Goal: Transaction & Acquisition: Purchase product/service

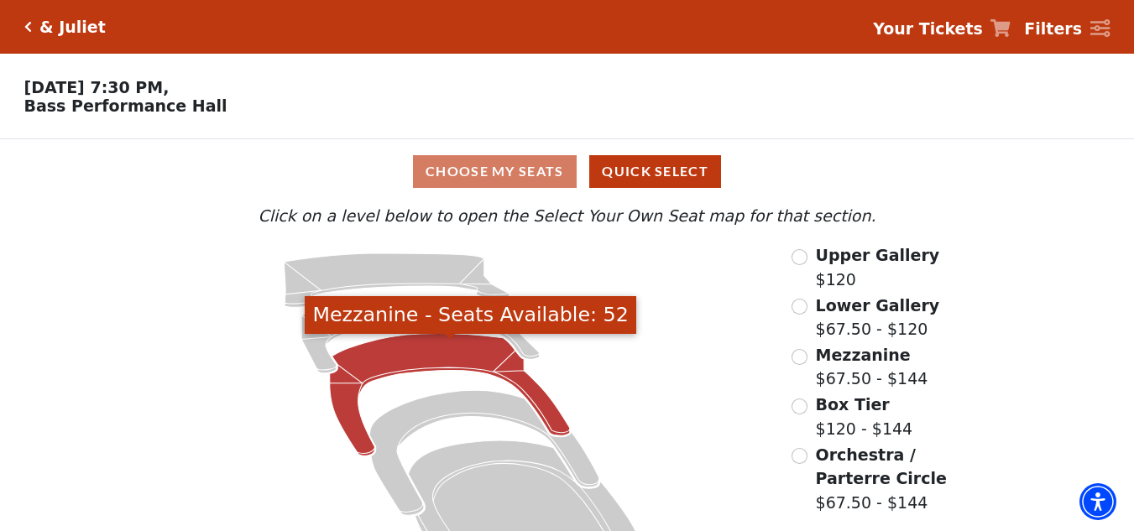
click at [417, 356] on icon "Mezzanine - Seats Available: 52" at bounding box center [450, 395] width 240 height 123
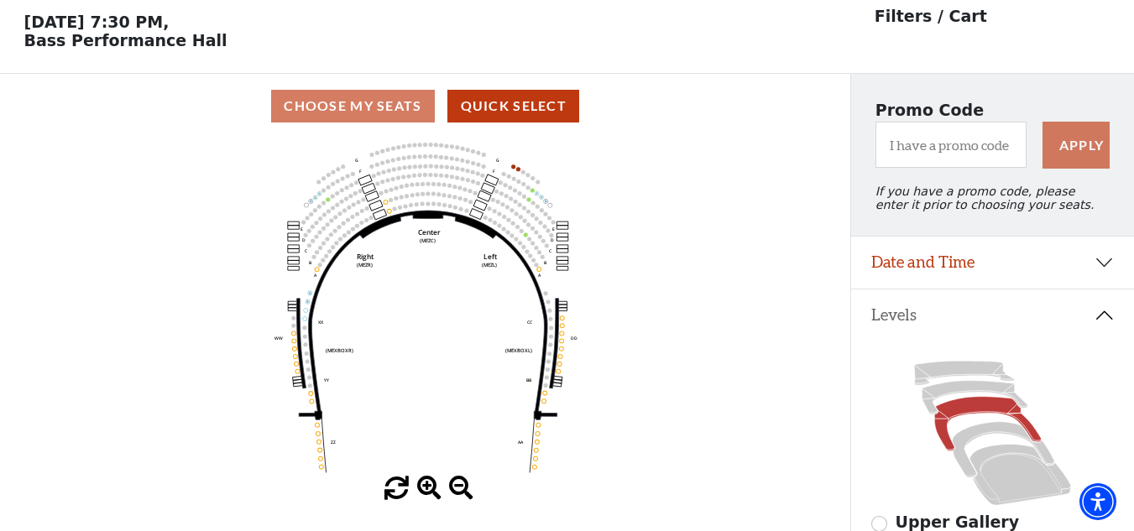
scroll to position [78, 0]
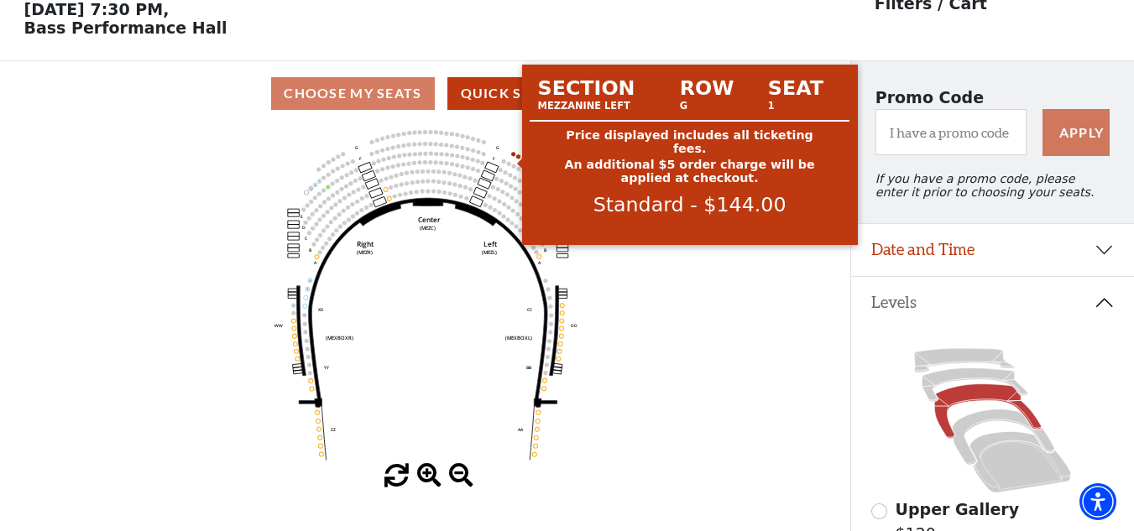
click at [514, 156] on circle at bounding box center [513, 154] width 4 height 4
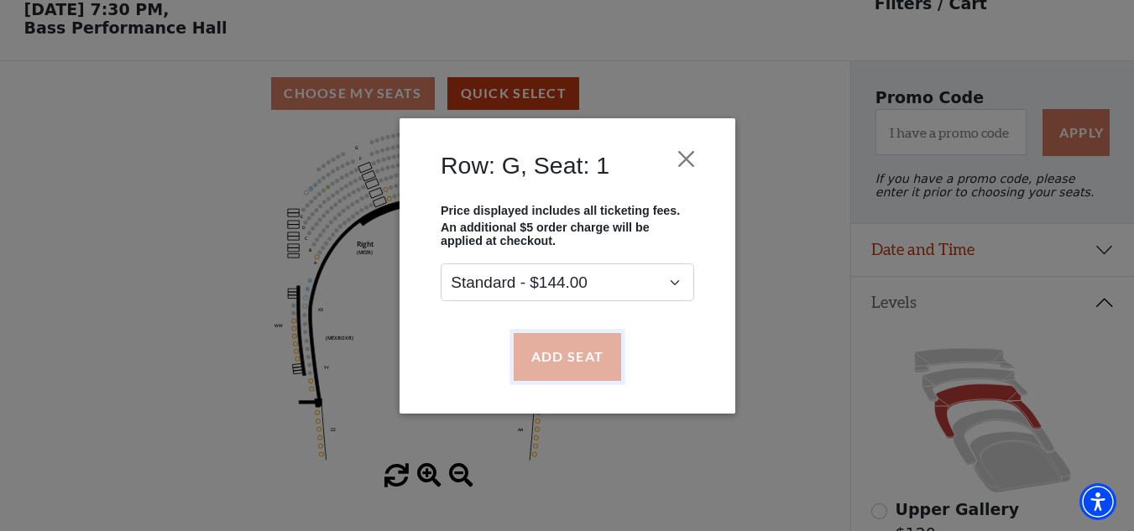
click at [543, 347] on button "Add Seat" at bounding box center [566, 356] width 107 height 47
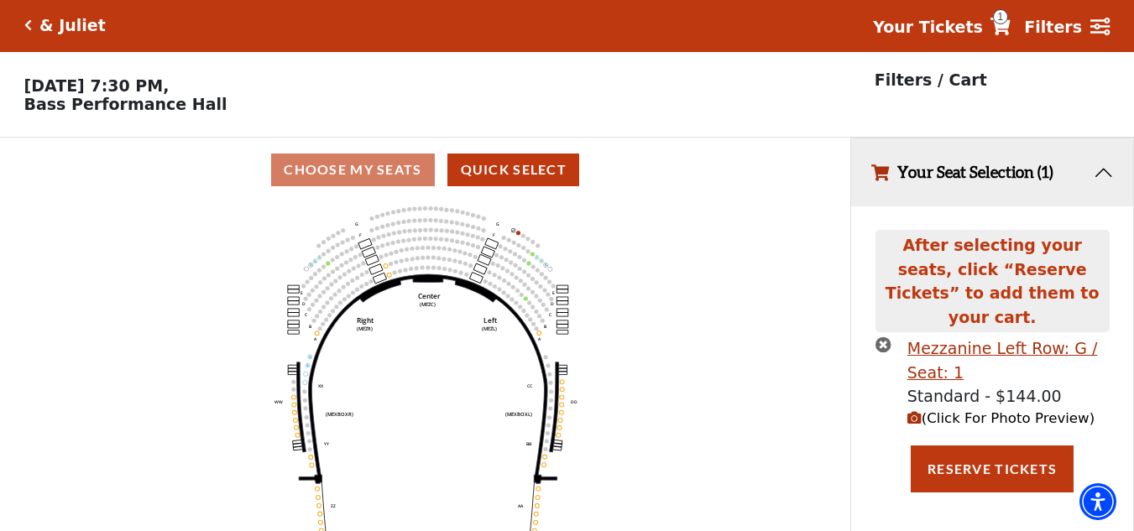
scroll to position [0, 0]
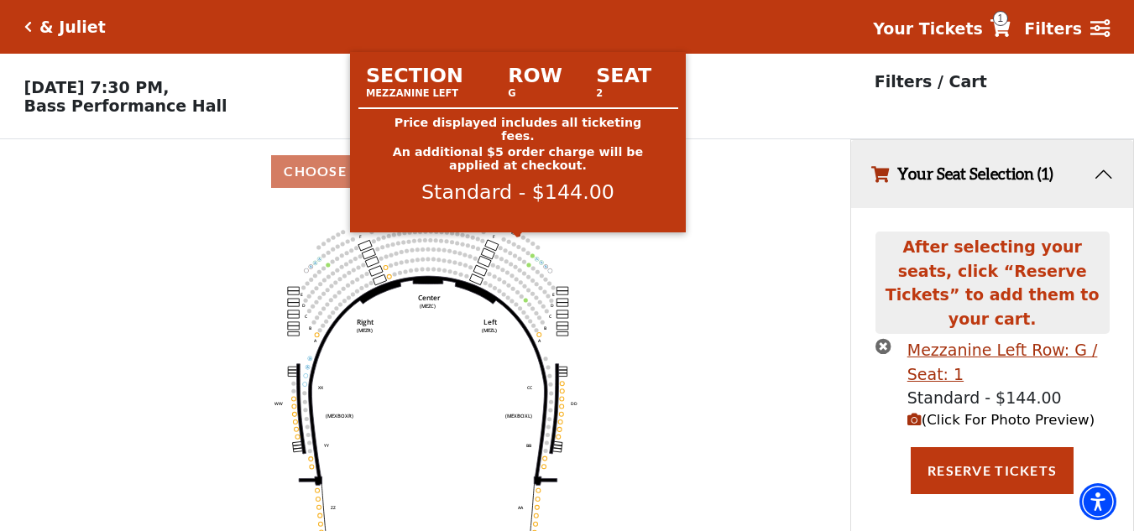
click at [518, 237] on circle at bounding box center [518, 234] width 4 height 4
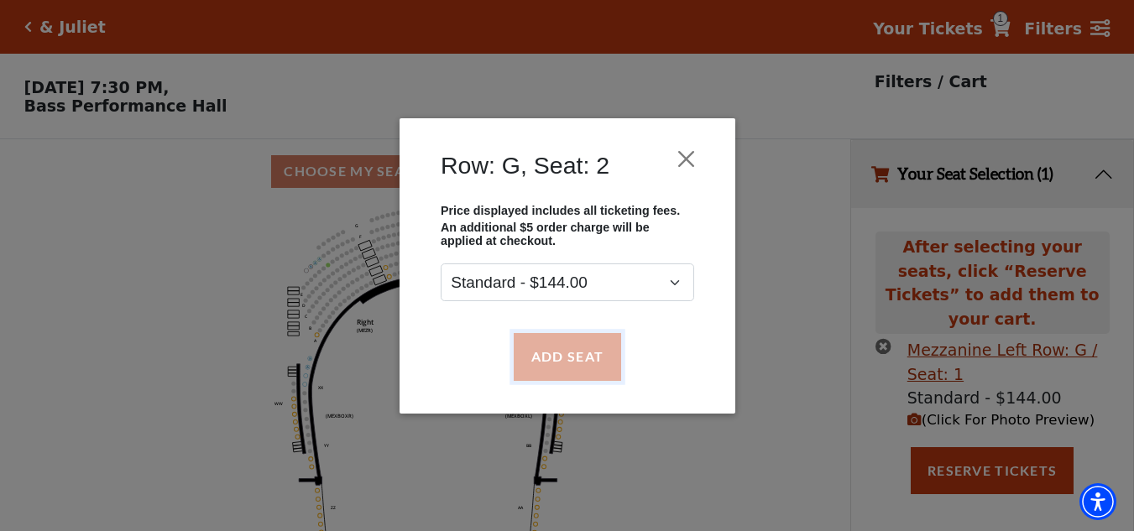
click at [567, 355] on button "Add Seat" at bounding box center [566, 356] width 107 height 47
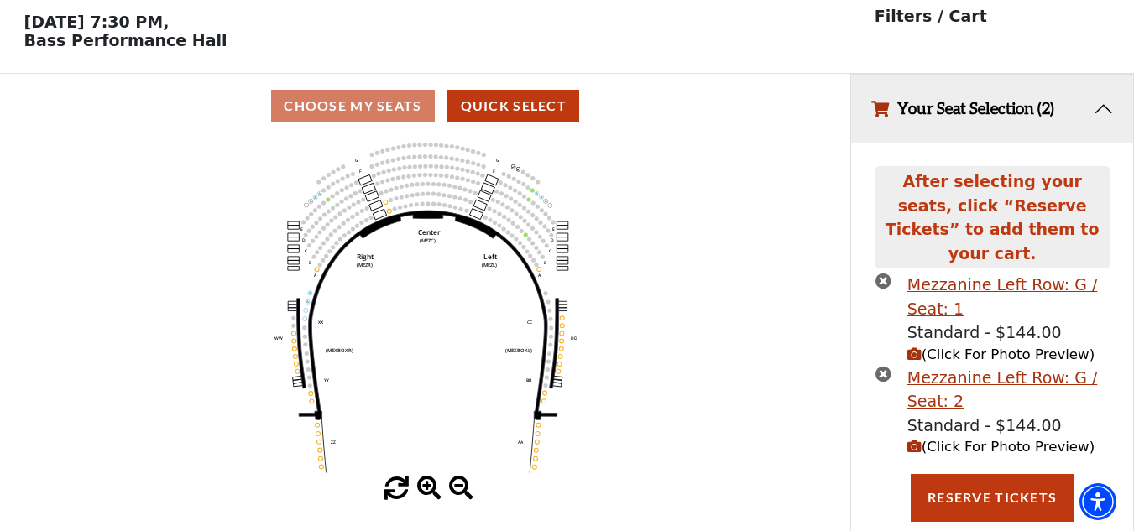
scroll to position [80, 0]
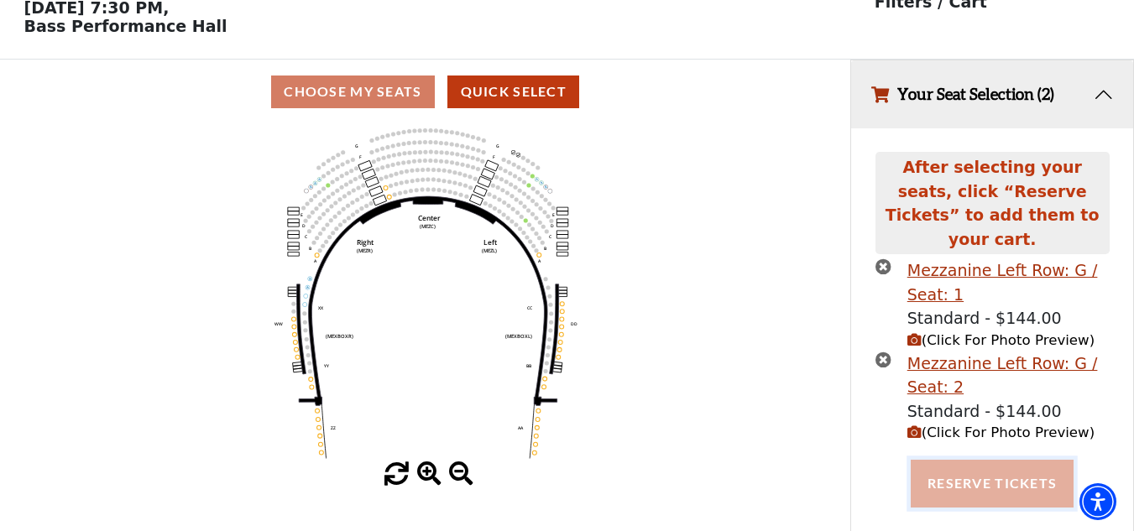
click at [786, 460] on button "Reserve Tickets" at bounding box center [992, 483] width 163 height 47
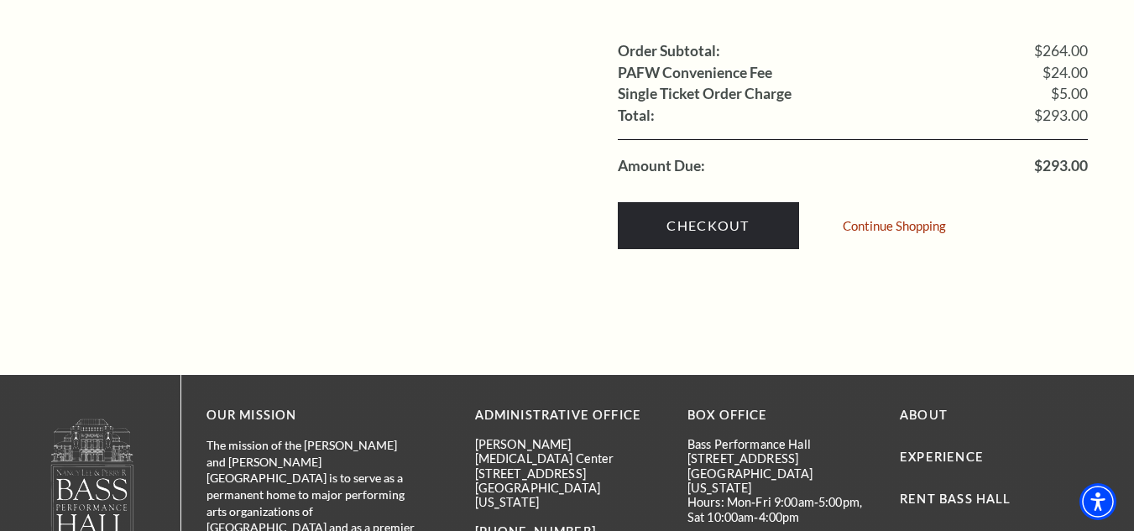
scroll to position [1763, 0]
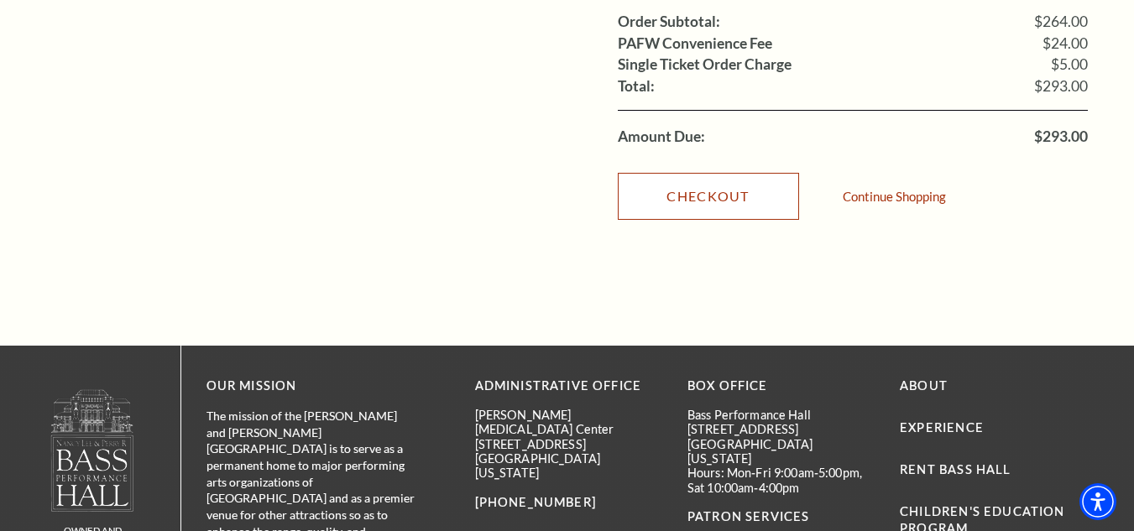
click at [698, 175] on link "Checkout" at bounding box center [708, 196] width 181 height 47
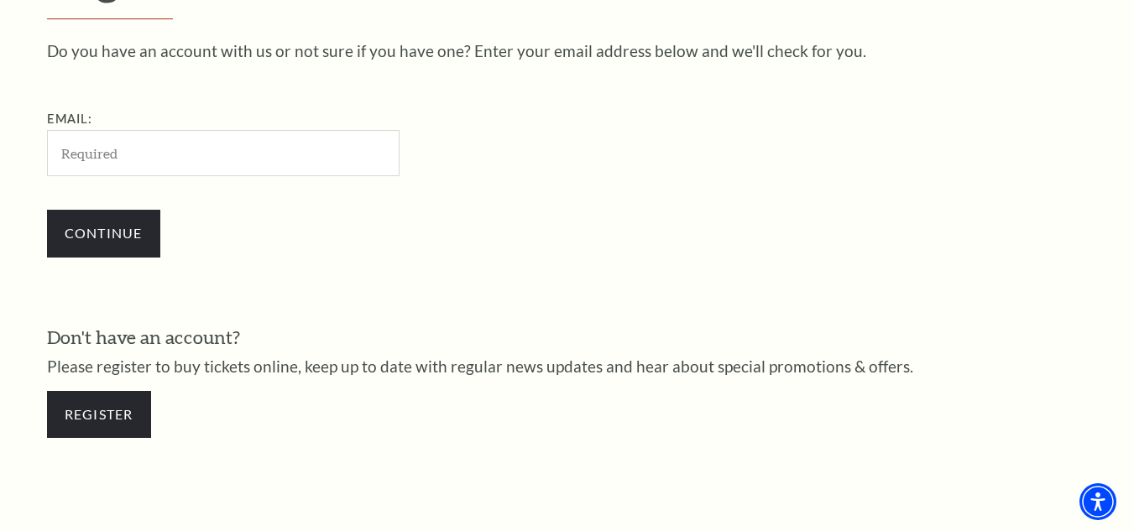
scroll to position [468, 0]
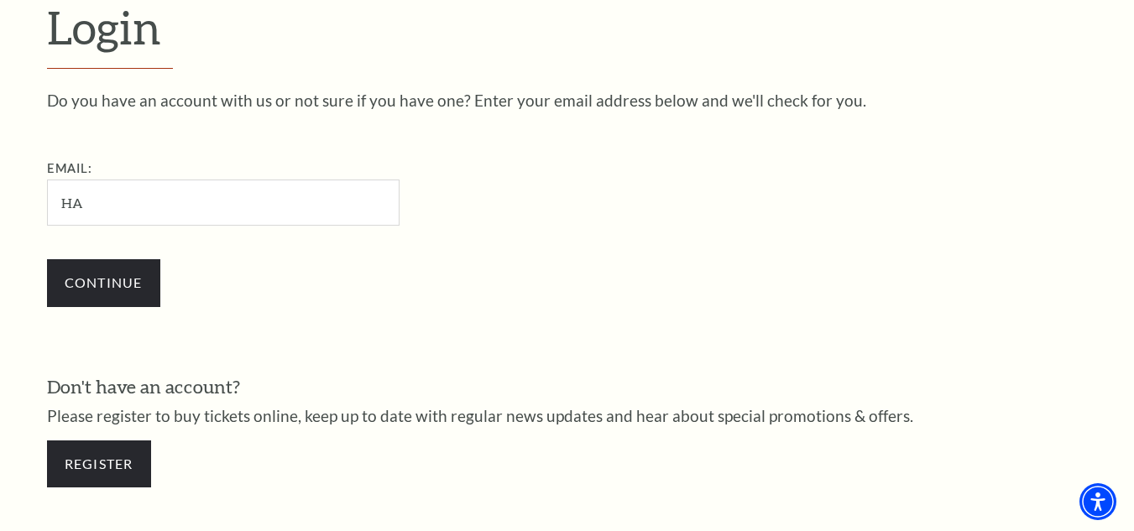
type input "happyhoneyks29@gmail.com"
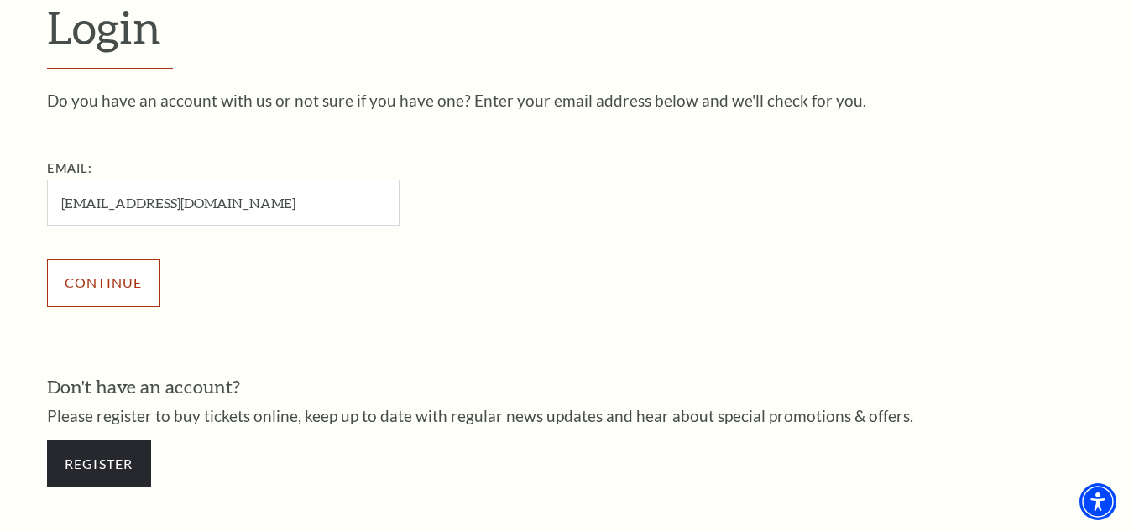
click at [128, 277] on input "Continue" at bounding box center [103, 282] width 113 height 47
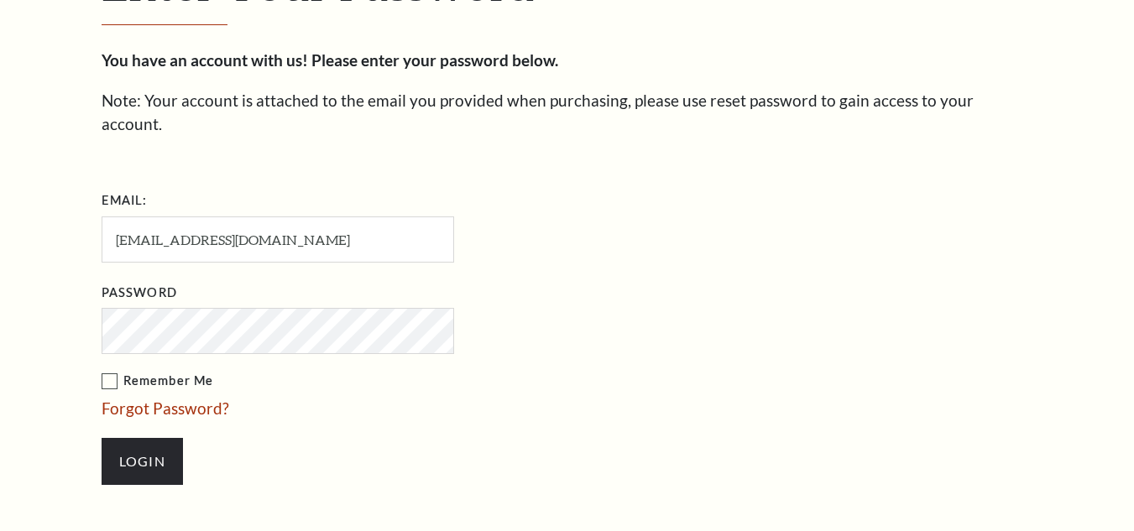
scroll to position [484, 0]
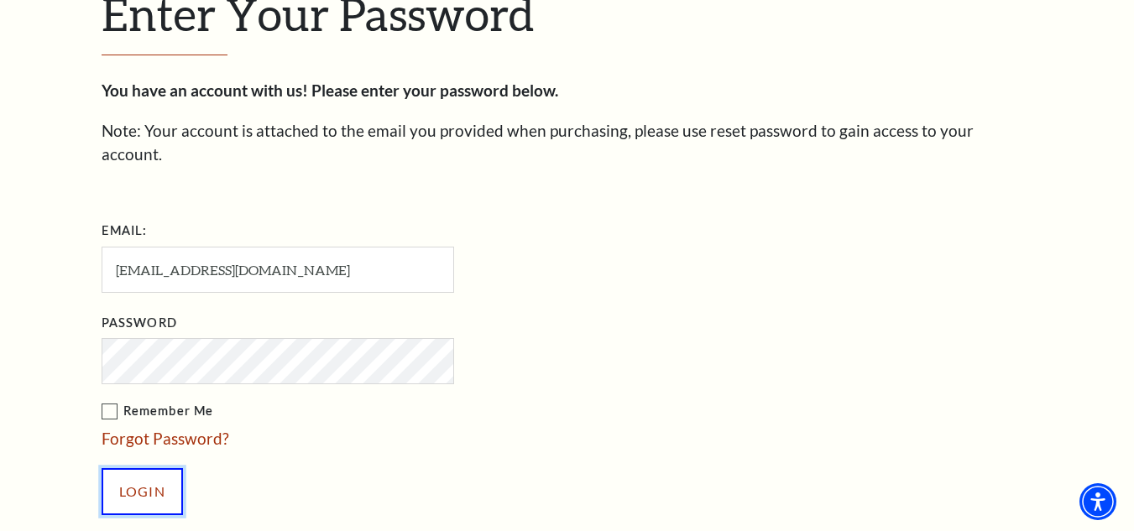
click at [150, 468] on input "Login" at bounding box center [142, 491] width 81 height 47
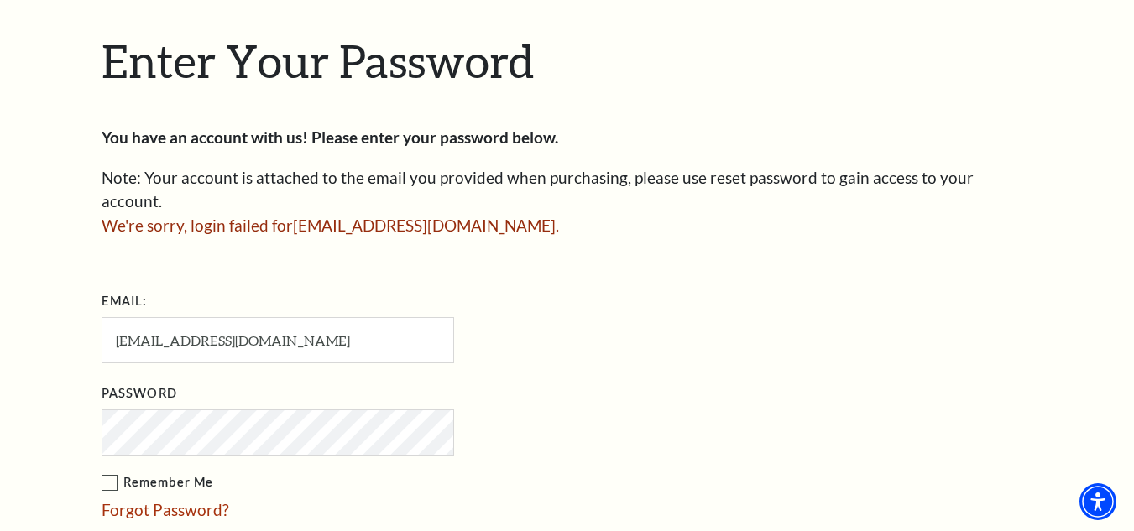
scroll to position [426, 0]
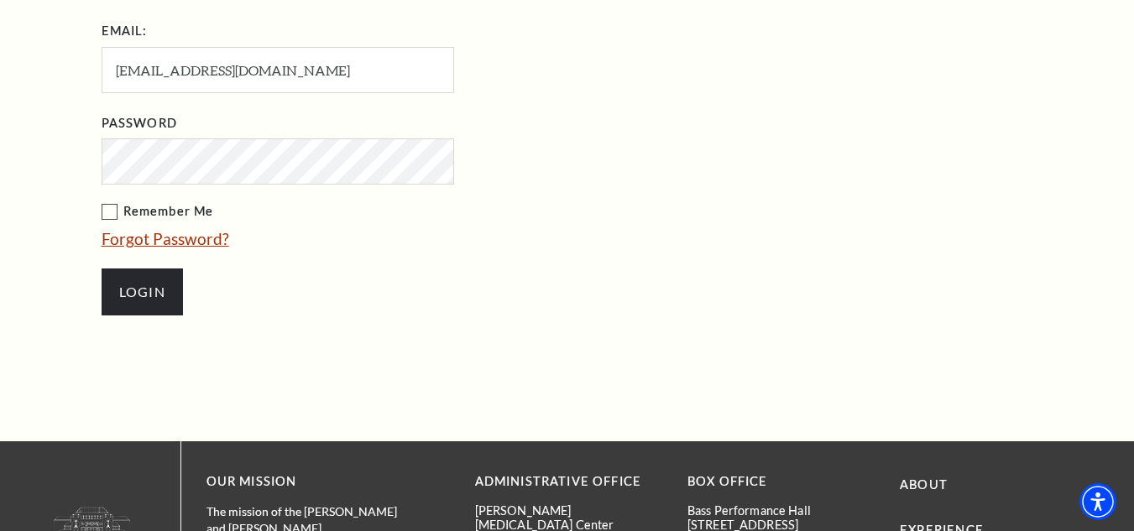
scroll to position [736, 0]
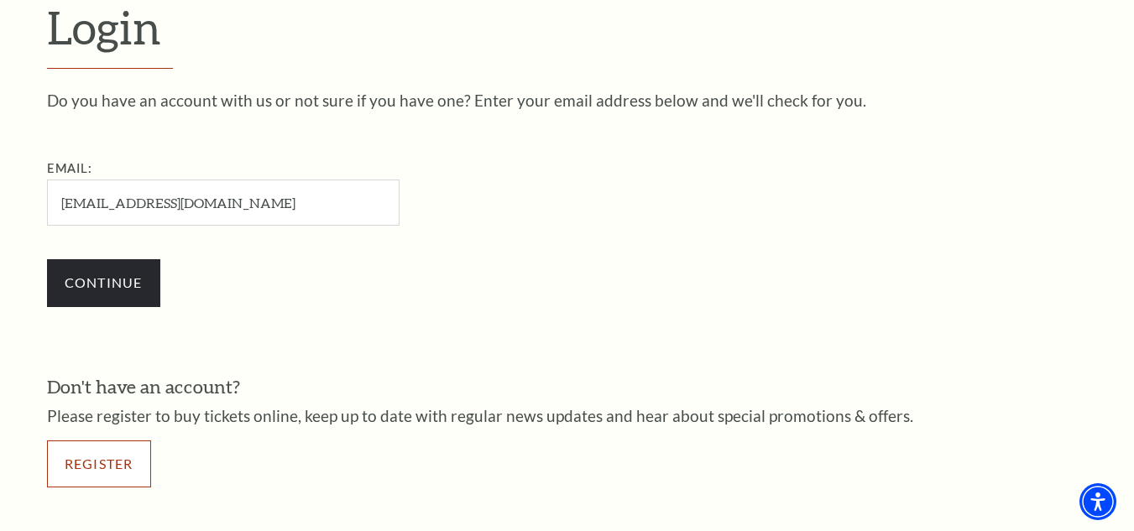
click at [110, 462] on link "Register" at bounding box center [99, 464] width 104 height 47
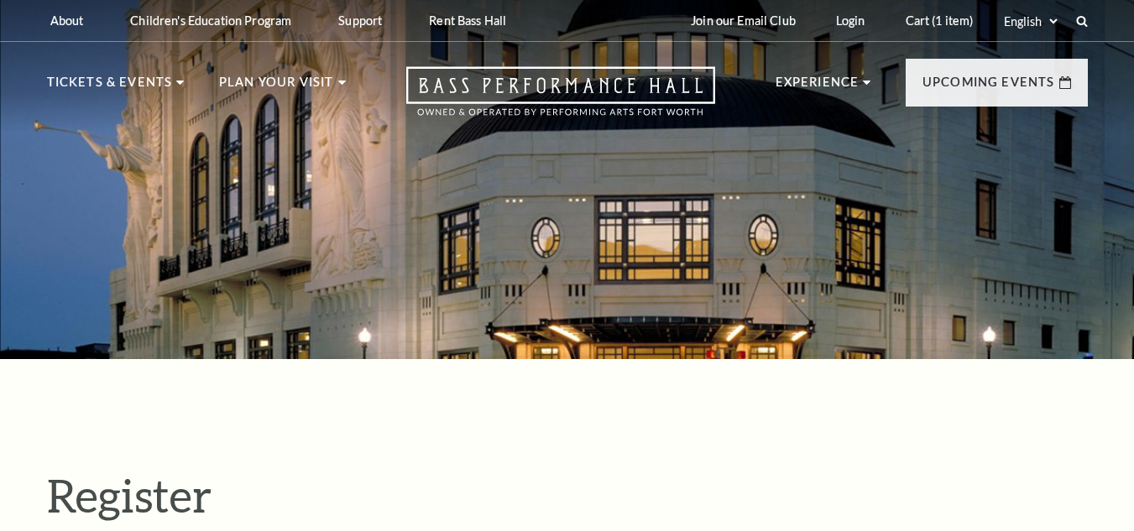
select select "1"
select select "TX"
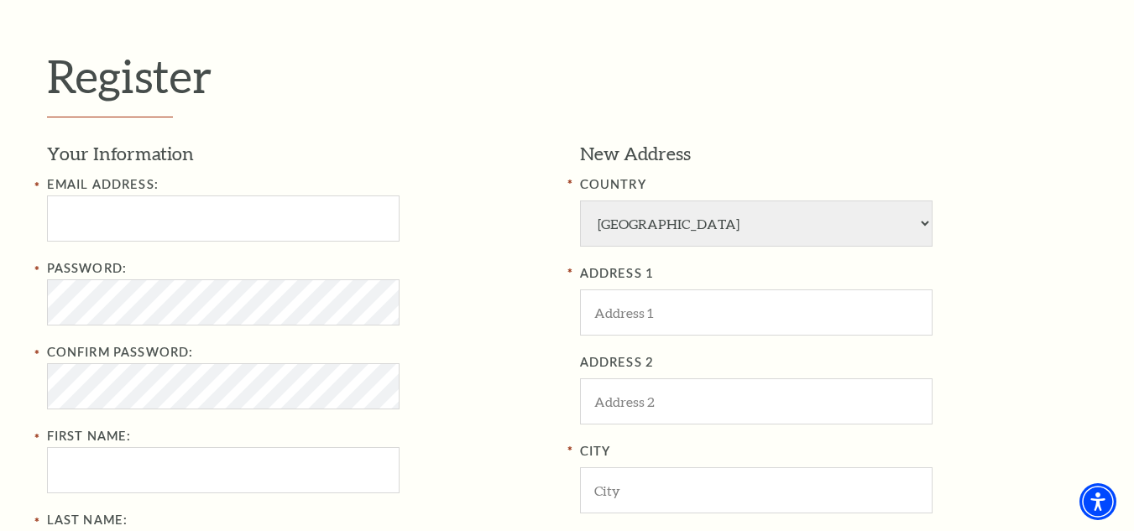
scroll to position [504, 0]
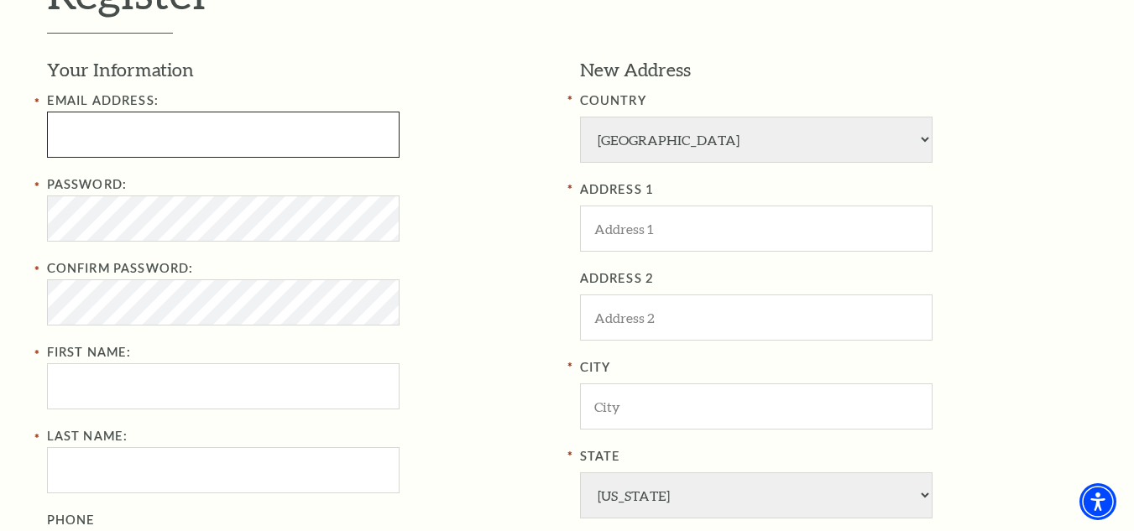
type input "[EMAIL_ADDRESS][DOMAIN_NAME]"
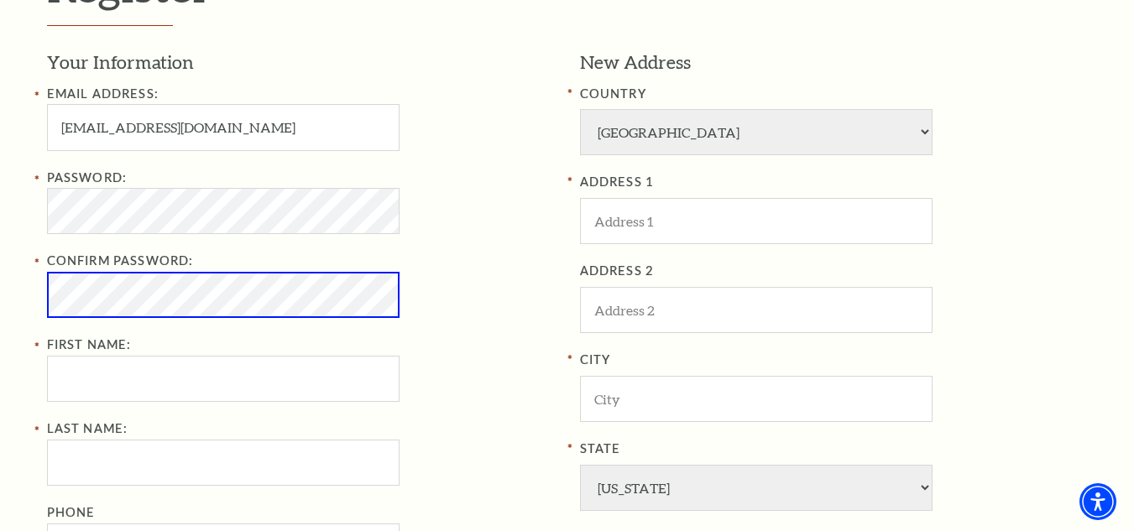
scroll to position [496, 0]
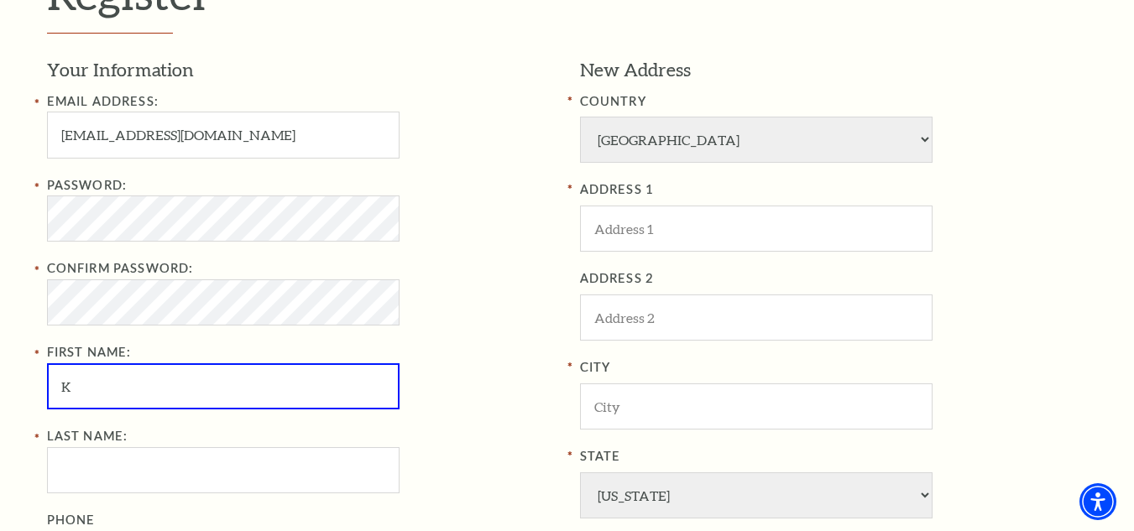
type input "[PERSON_NAME]"
type input "4805779273"
type input "[STREET_ADDRESS]"
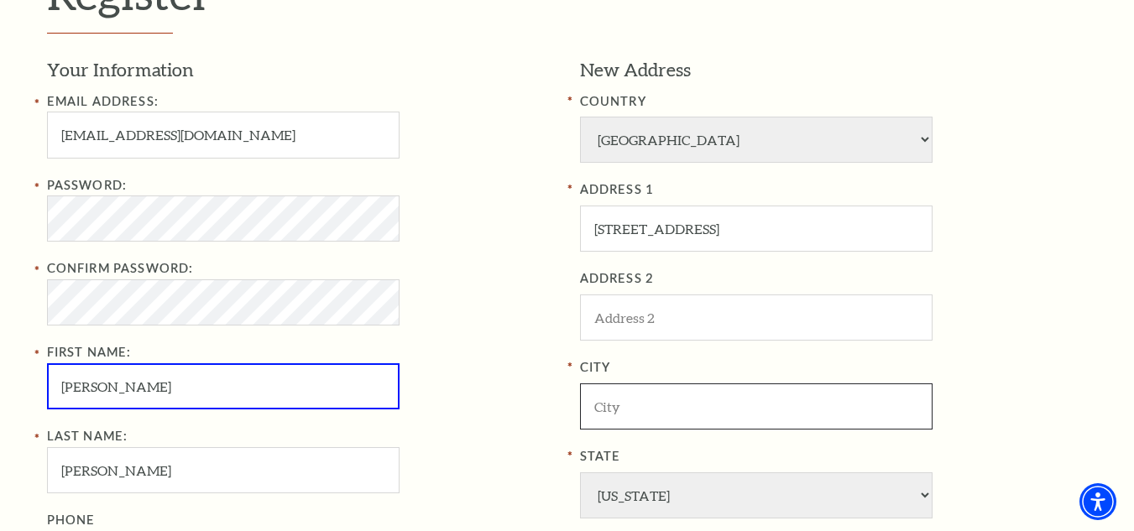
type input "[GEOGRAPHIC_DATA]"
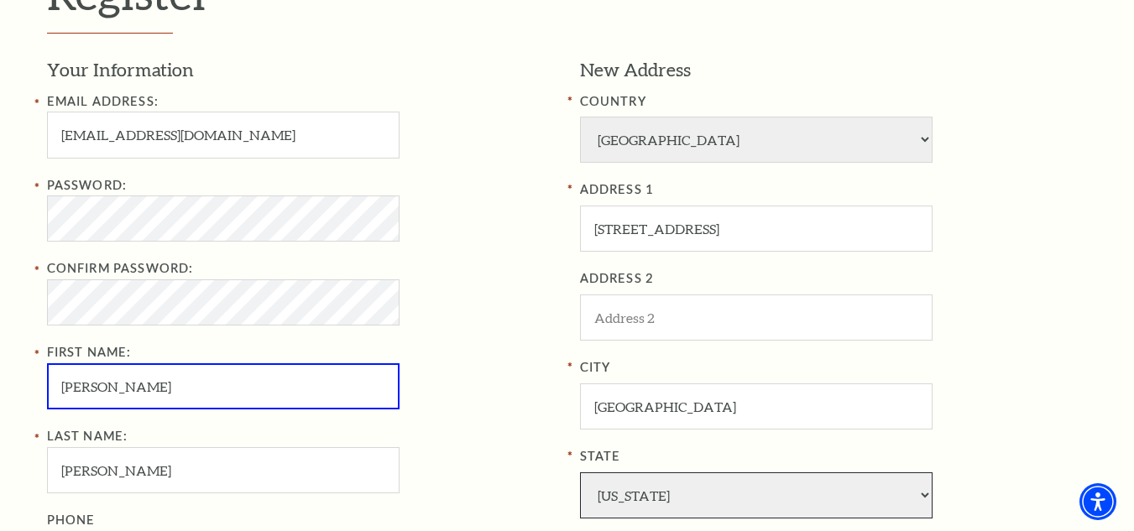
select select "SD"
type input "57110"
type input "480-577-9273"
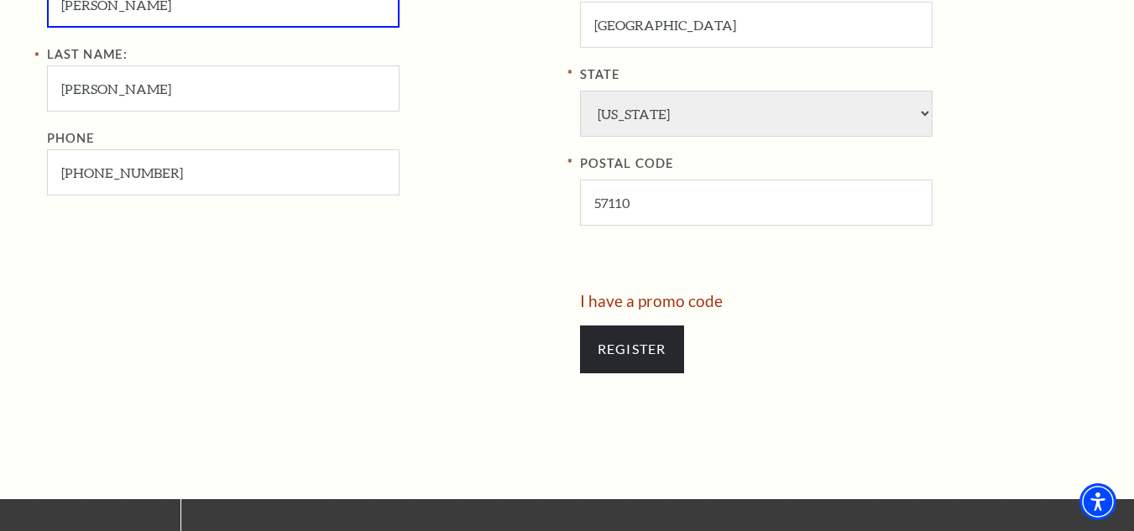
scroll to position [916, 0]
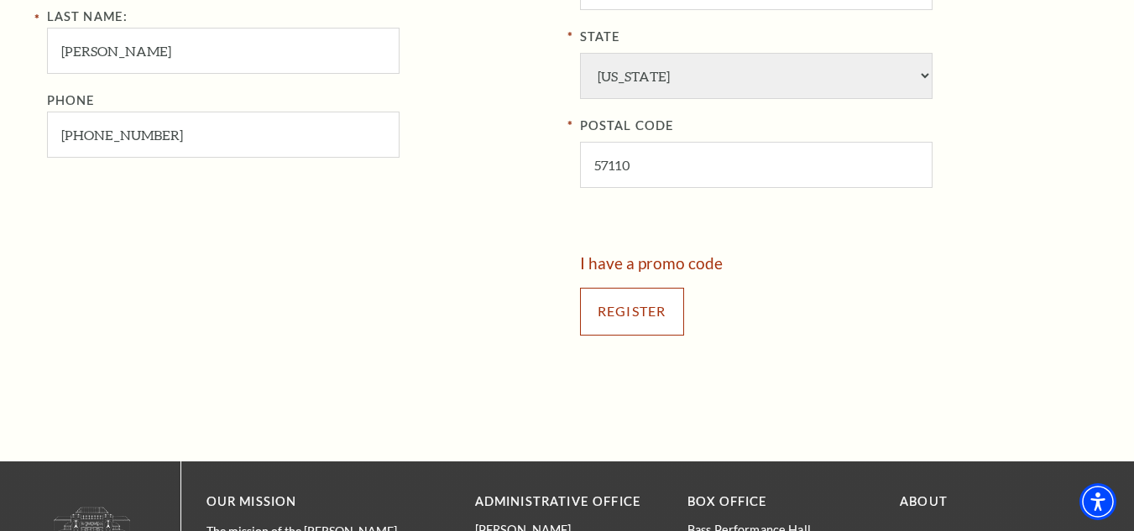
click at [624, 302] on input "Register" at bounding box center [632, 311] width 104 height 47
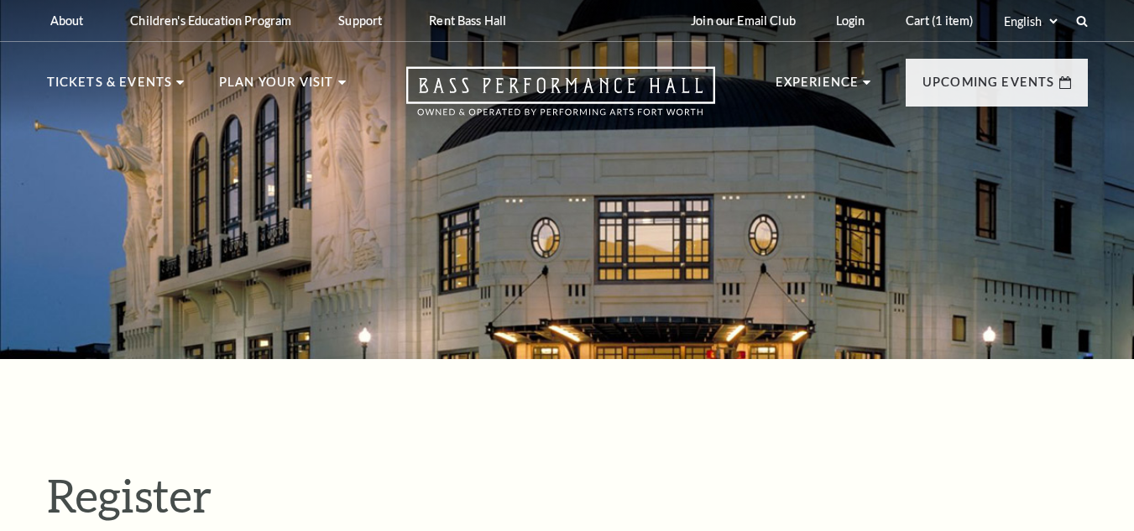
select select "1"
select select "[GEOGRAPHIC_DATA]"
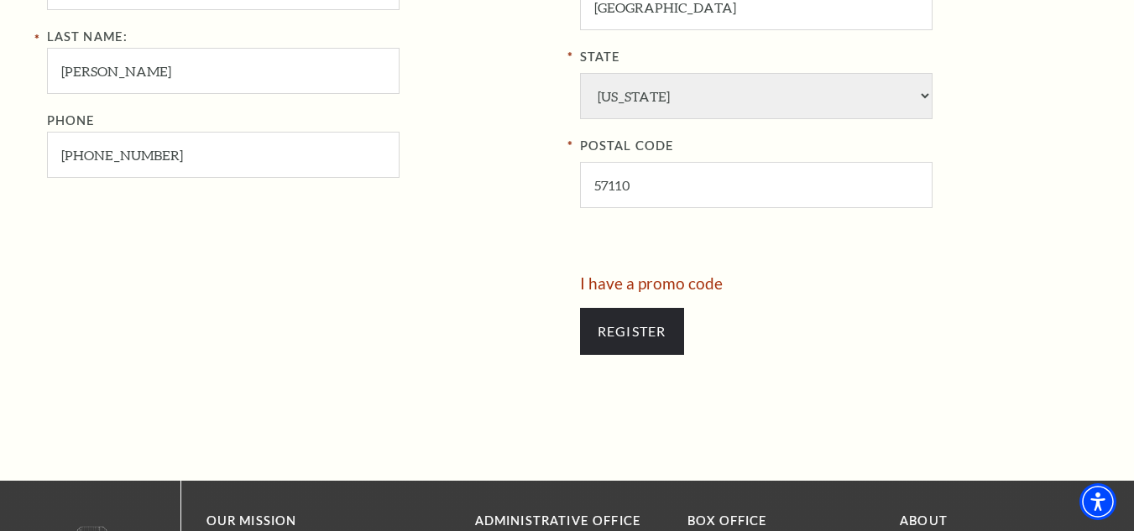
scroll to position [923, 0]
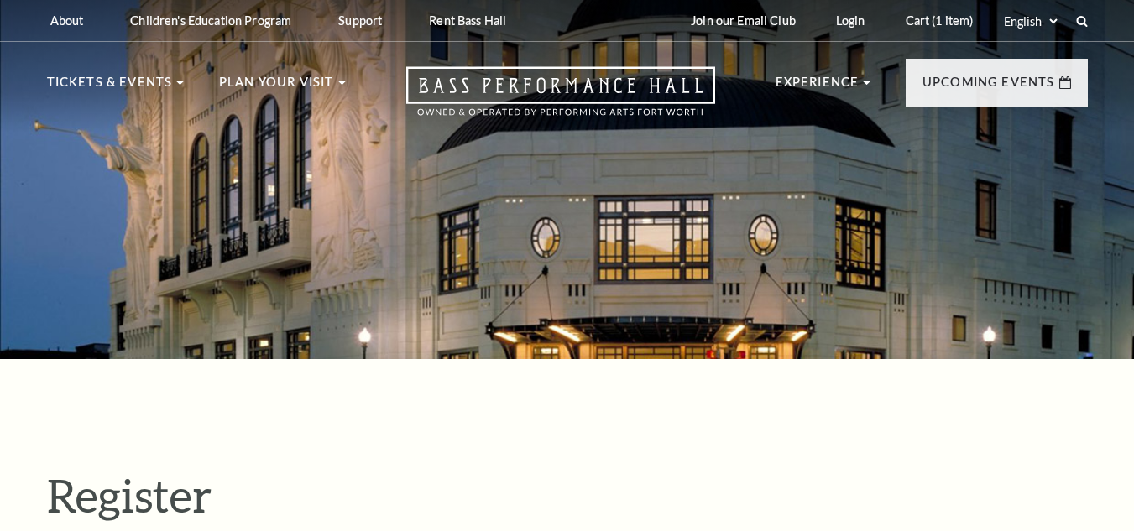
select select "1"
select select "SD"
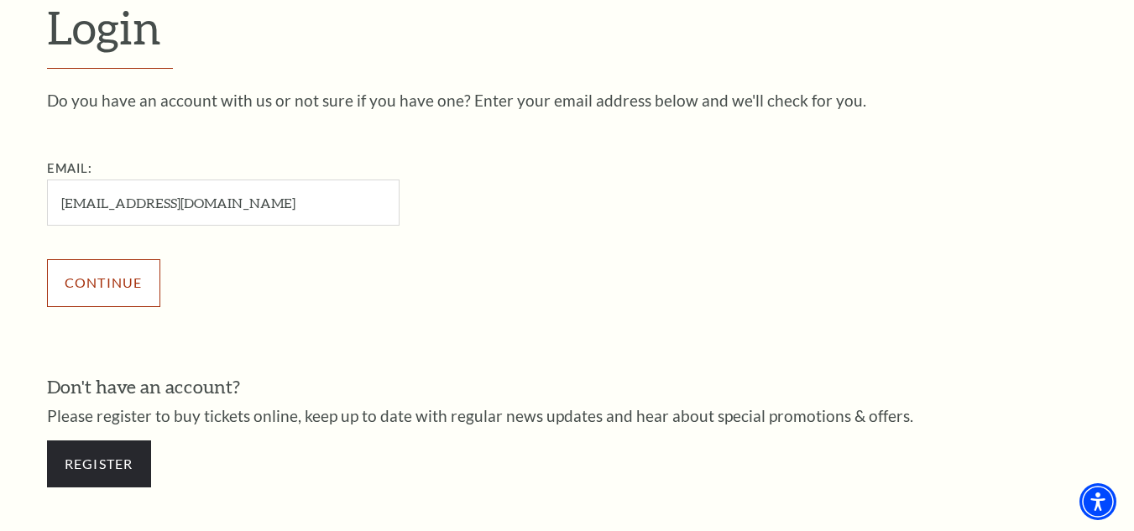
click at [70, 284] on input "Continue" at bounding box center [103, 282] width 113 height 47
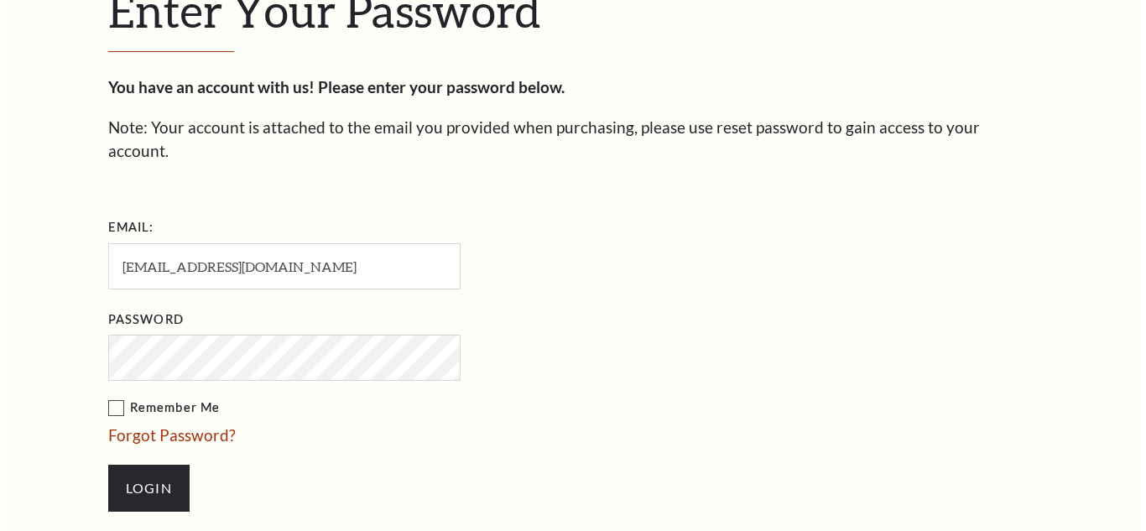
scroll to position [484, 0]
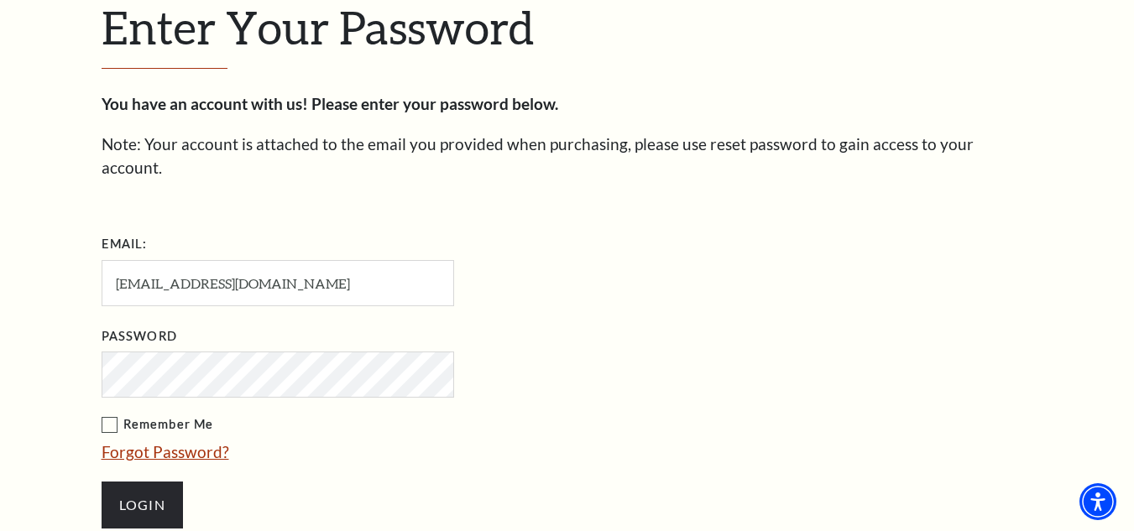
click at [213, 442] on link "Forgot Password?" at bounding box center [166, 451] width 128 height 19
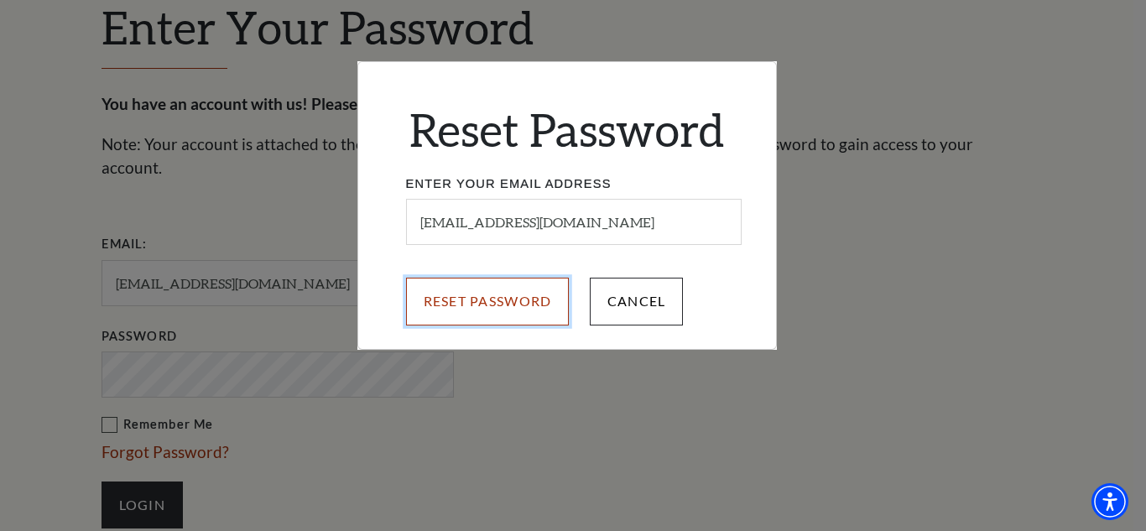
click at [537, 299] on input "Reset Password" at bounding box center [488, 301] width 164 height 47
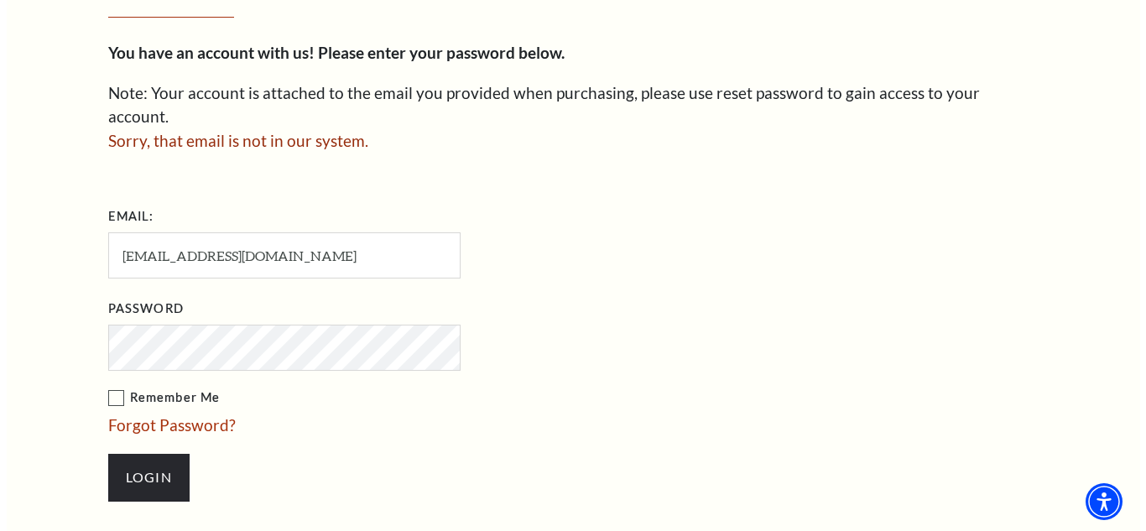
scroll to position [510, 0]
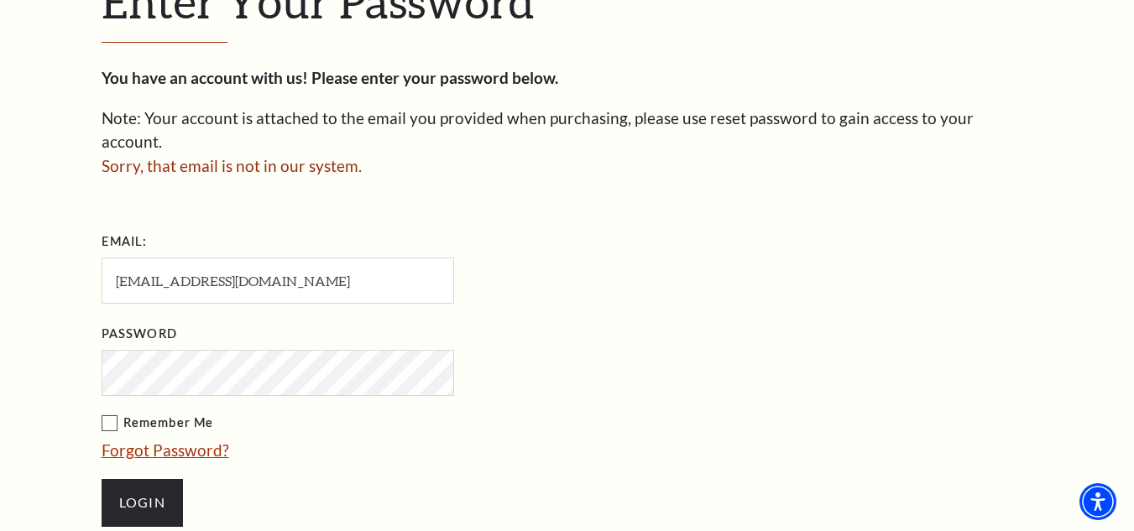
click at [206, 441] on link "Forgot Password?" at bounding box center [166, 450] width 128 height 19
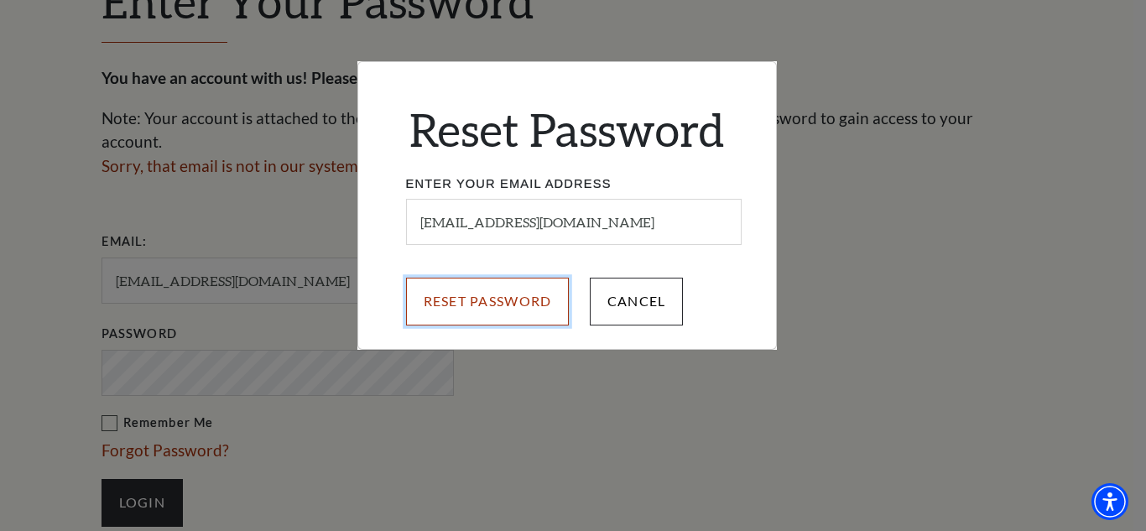
click at [500, 301] on input "Reset Password" at bounding box center [488, 301] width 164 height 47
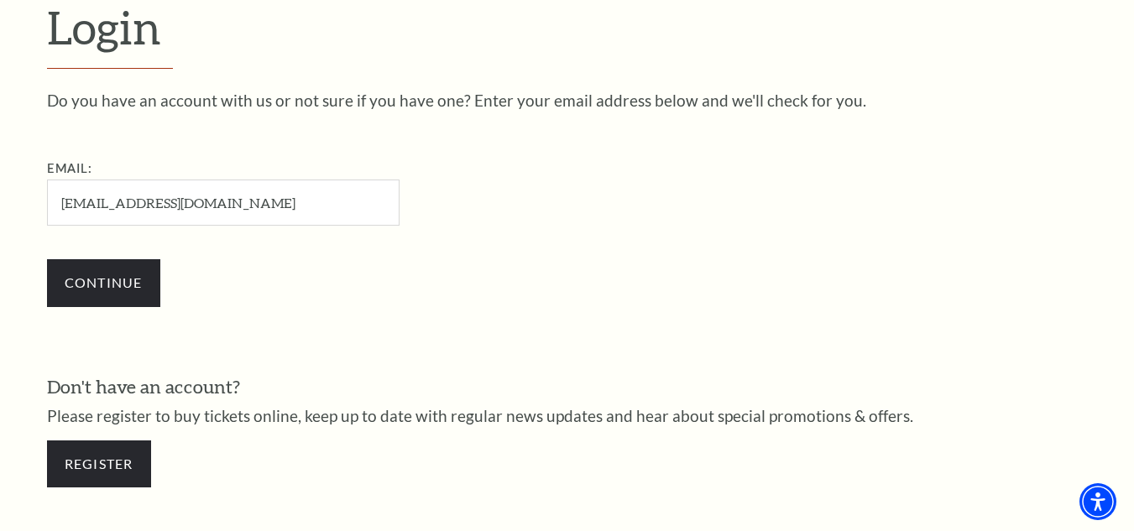
scroll to position [552, 0]
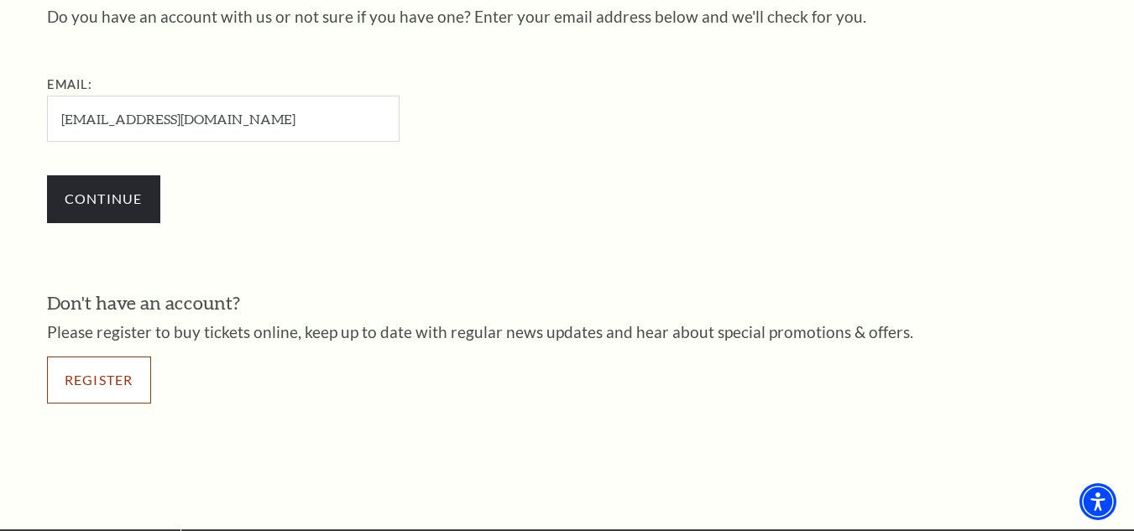
click at [124, 373] on link "Register" at bounding box center [99, 380] width 104 height 47
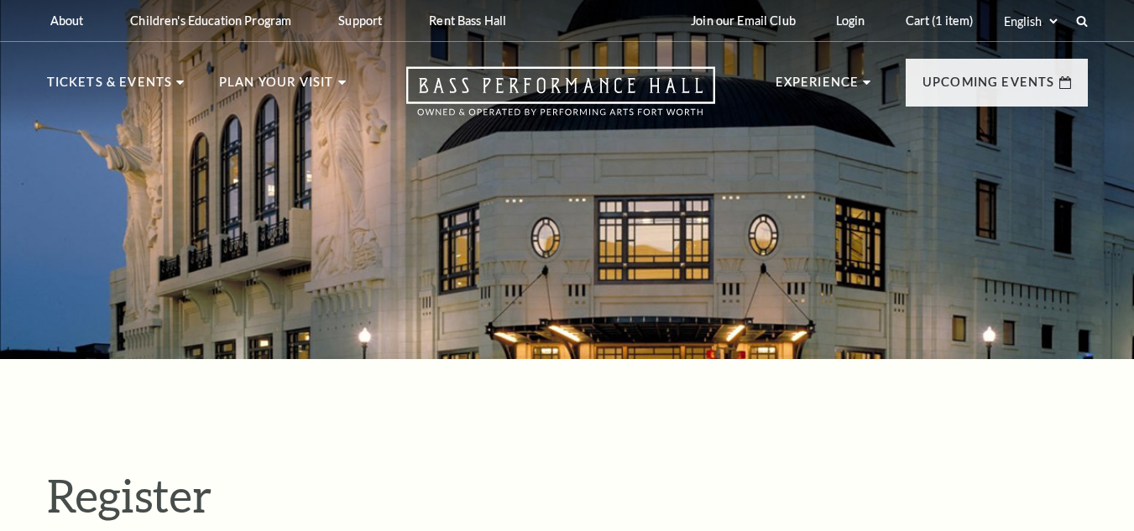
select select "1"
select select "TX"
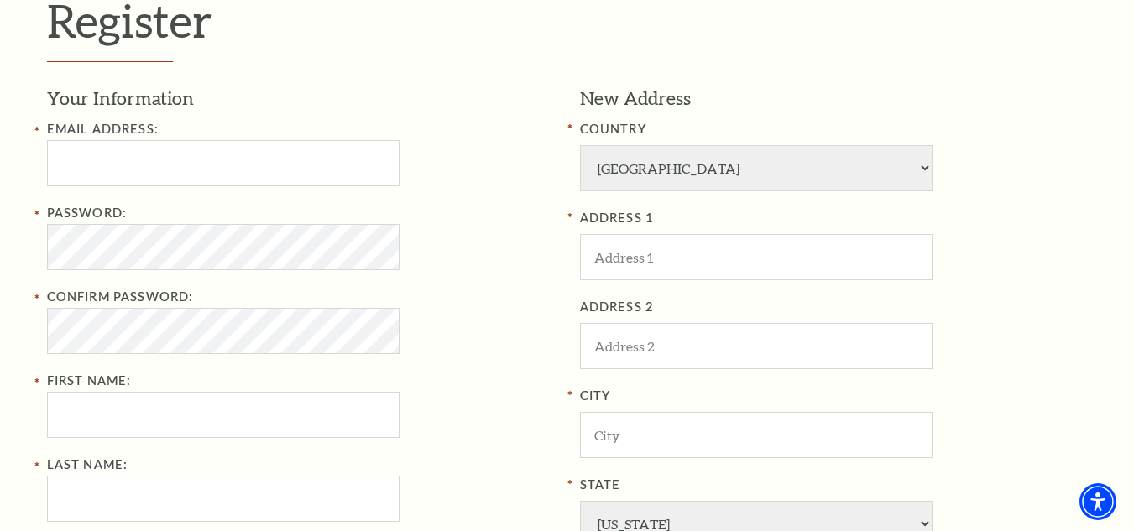
scroll to position [504, 0]
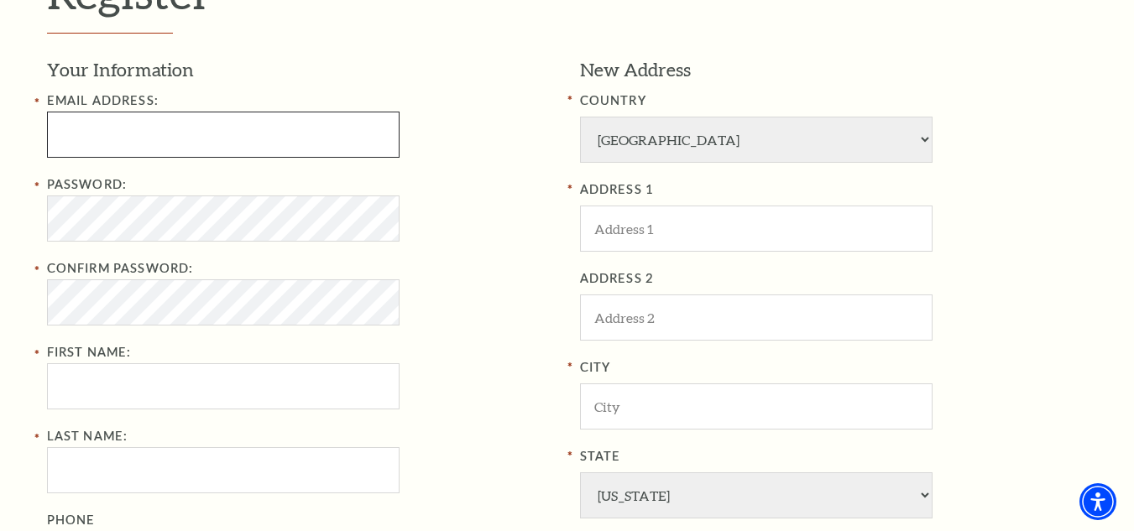
type input "happyhoneyks29@gmail.com"
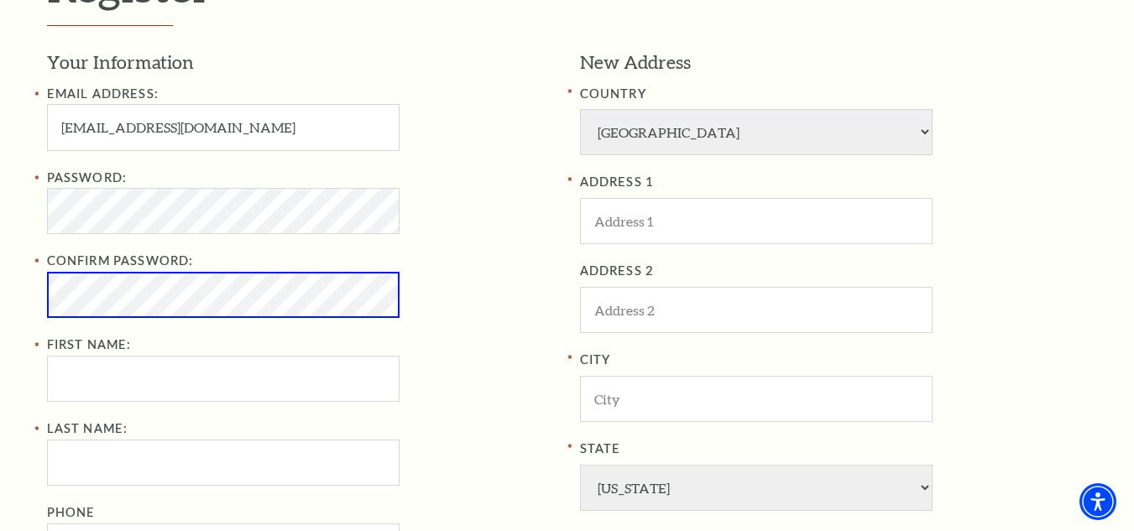
scroll to position [496, 0]
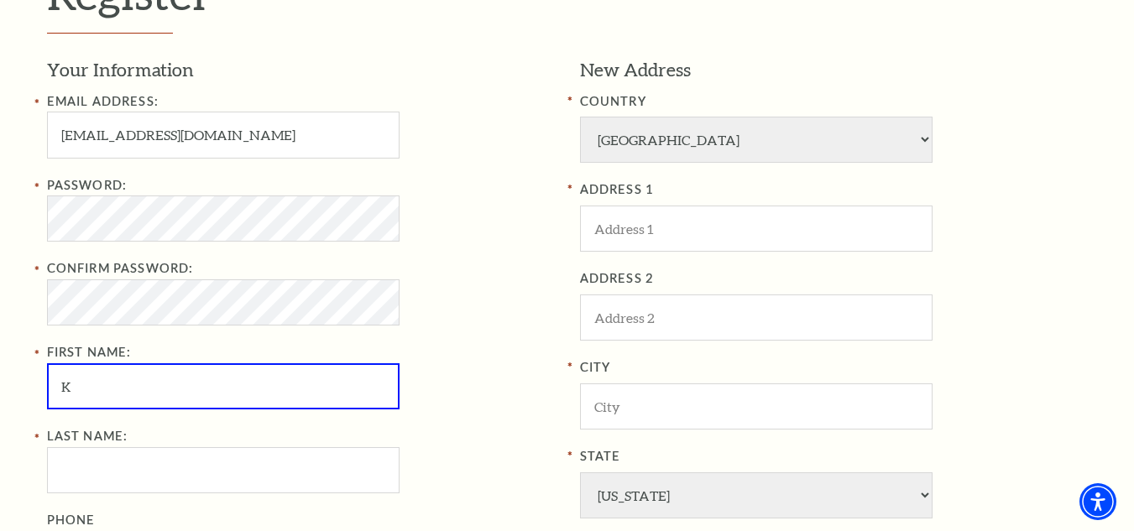
type input "[PERSON_NAME]"
type input "Stevens"
type input "4805779273"
type input "[STREET_ADDRESS]"
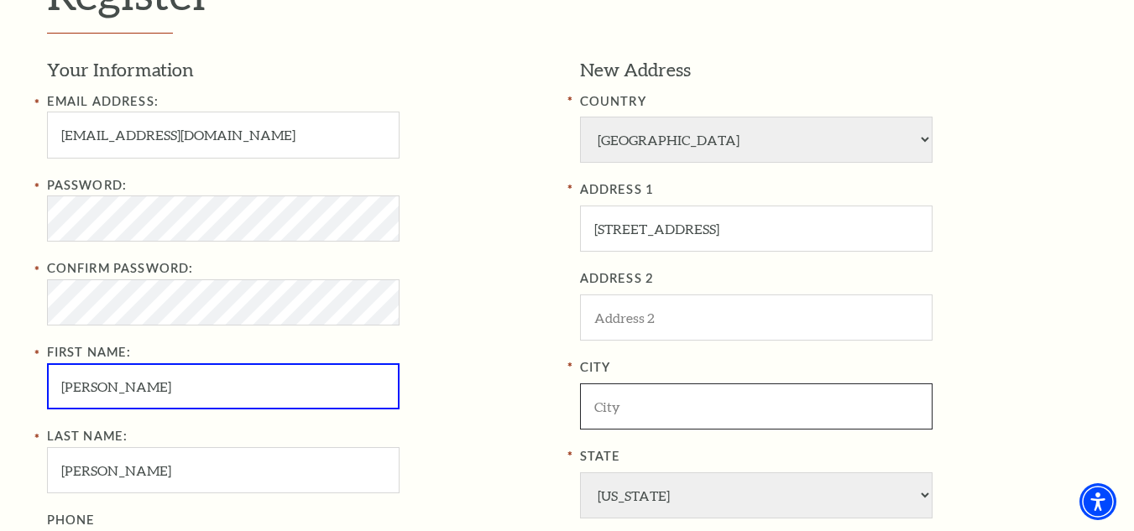
type input "[GEOGRAPHIC_DATA]"
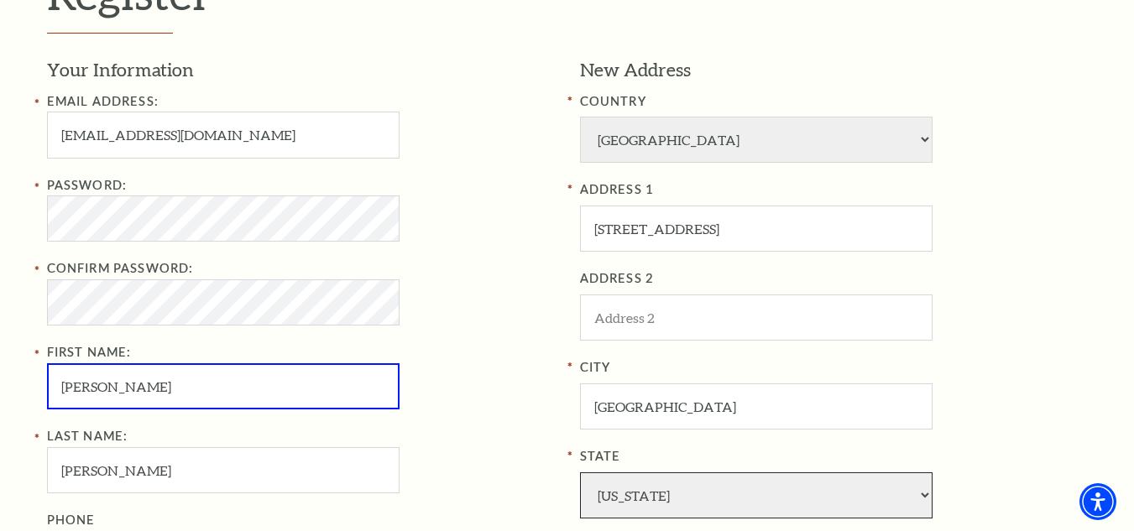
select select "SD"
type input "57110"
type input "480-577-9273"
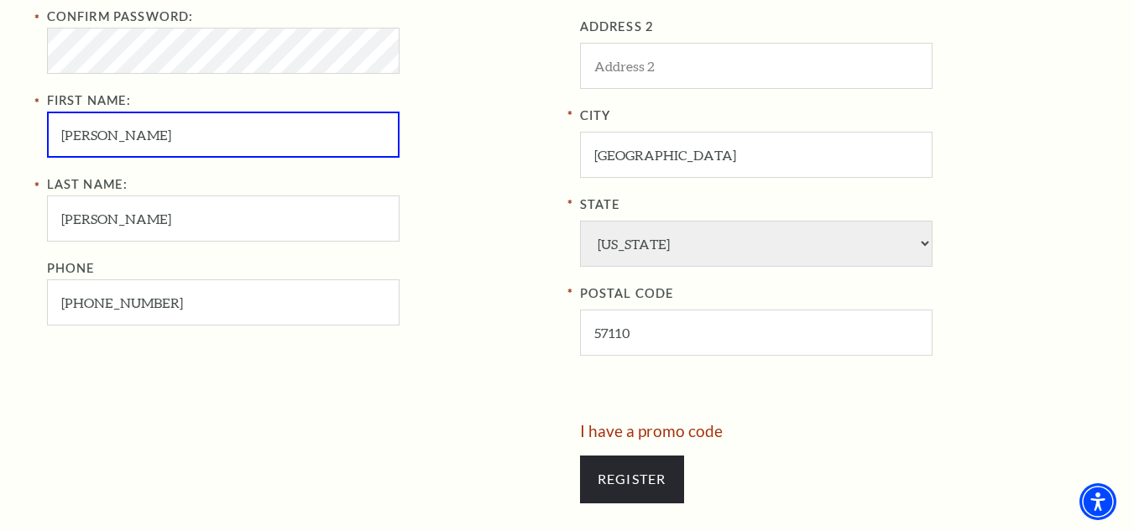
scroll to position [832, 0]
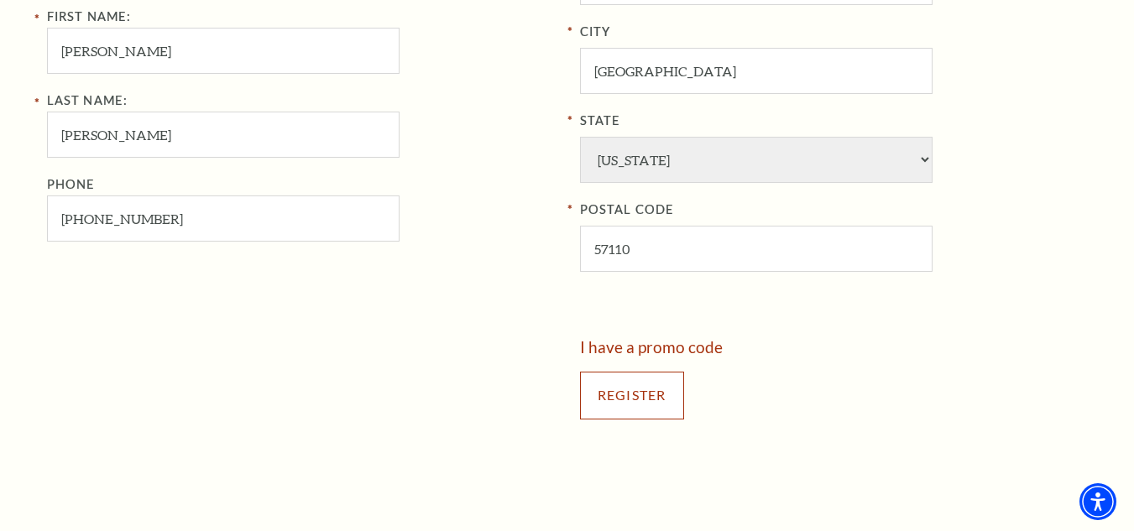
click at [646, 389] on input "Register" at bounding box center [632, 395] width 104 height 47
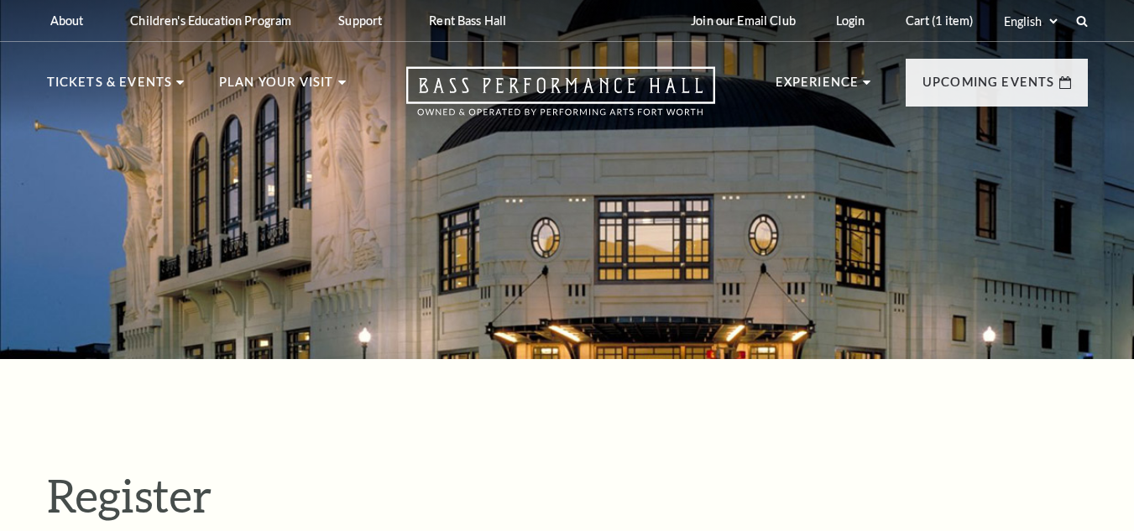
select select "1"
select select "[GEOGRAPHIC_DATA]"
select select "1"
select select "SD"
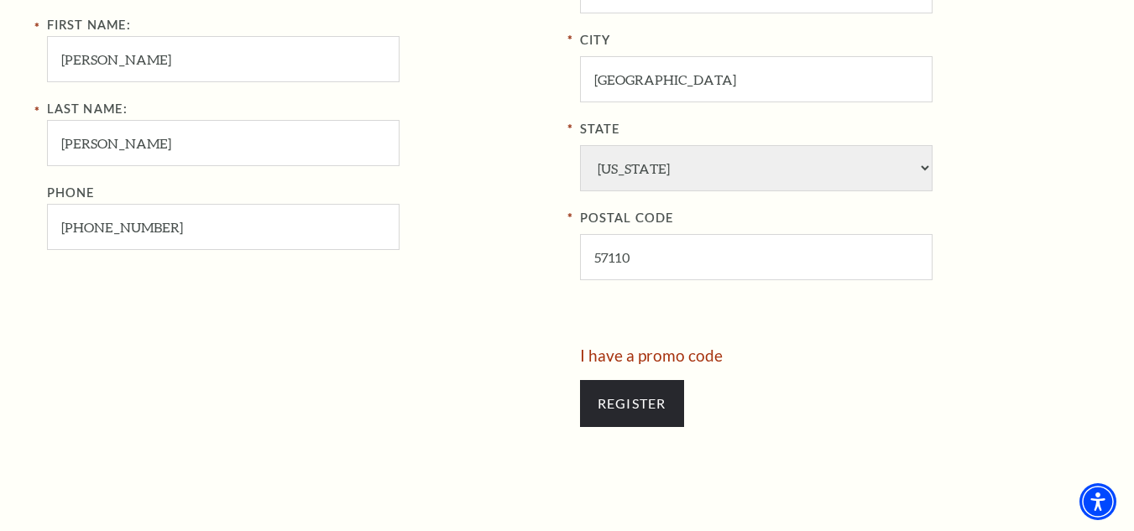
scroll to position [832, 0]
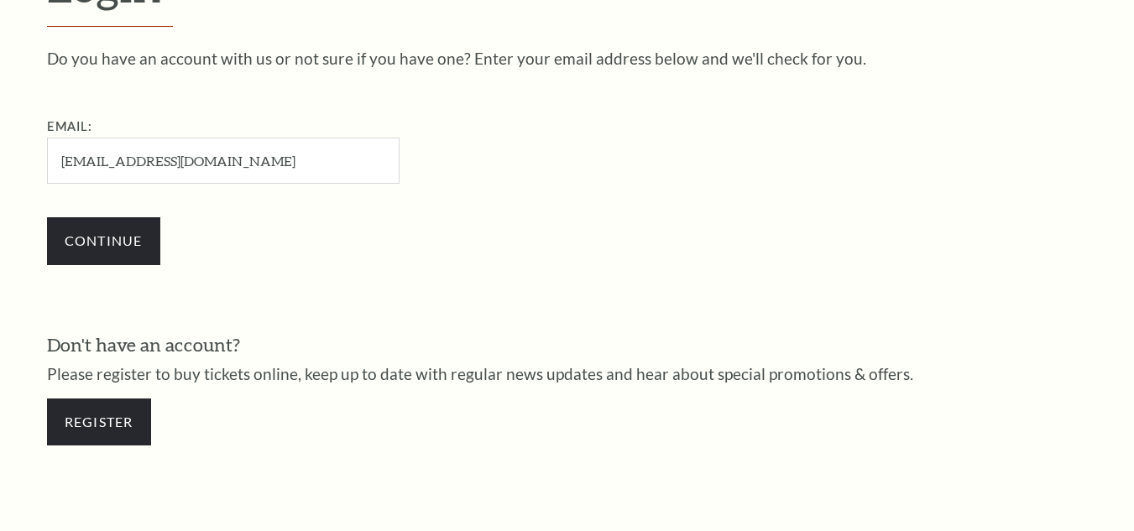
scroll to position [468, 0]
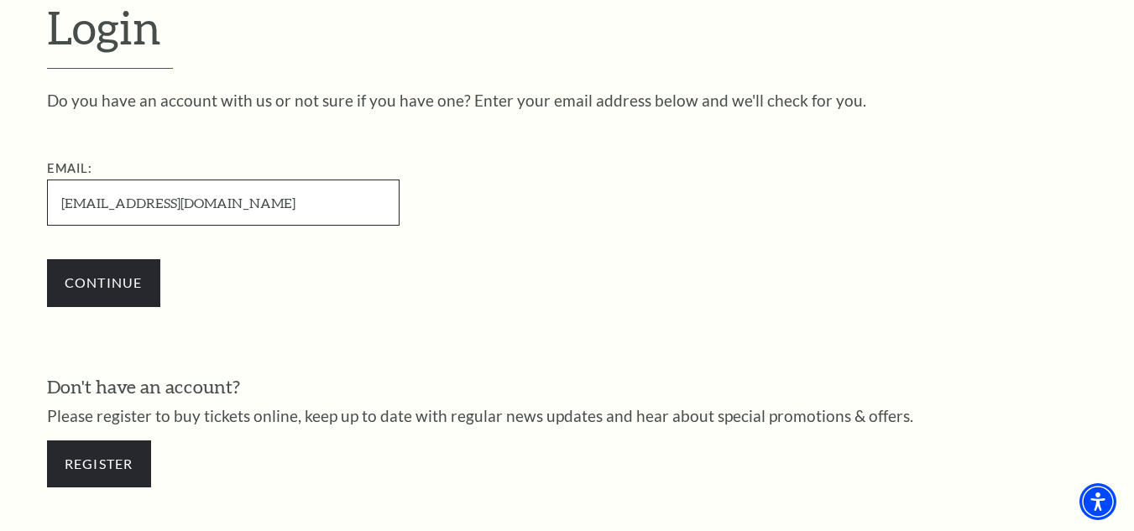
click at [238, 203] on input "happyhoneyks29@gmail.com" at bounding box center [223, 203] width 353 height 46
type input "[EMAIL_ADDRESS][DOMAIN_NAME]"
click at [47, 259] on input "Continue" at bounding box center [103, 282] width 113 height 47
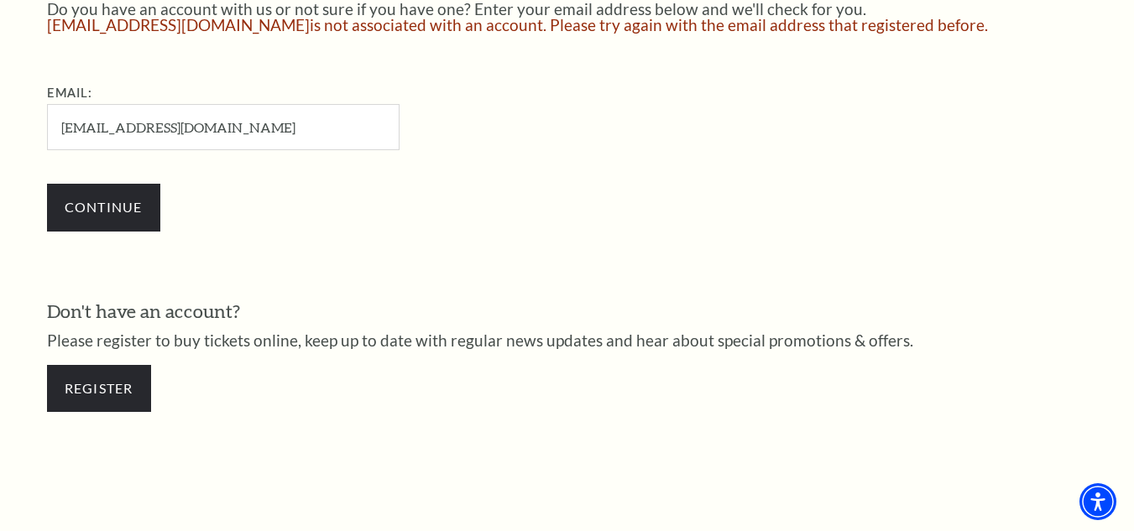
scroll to position [589, 0]
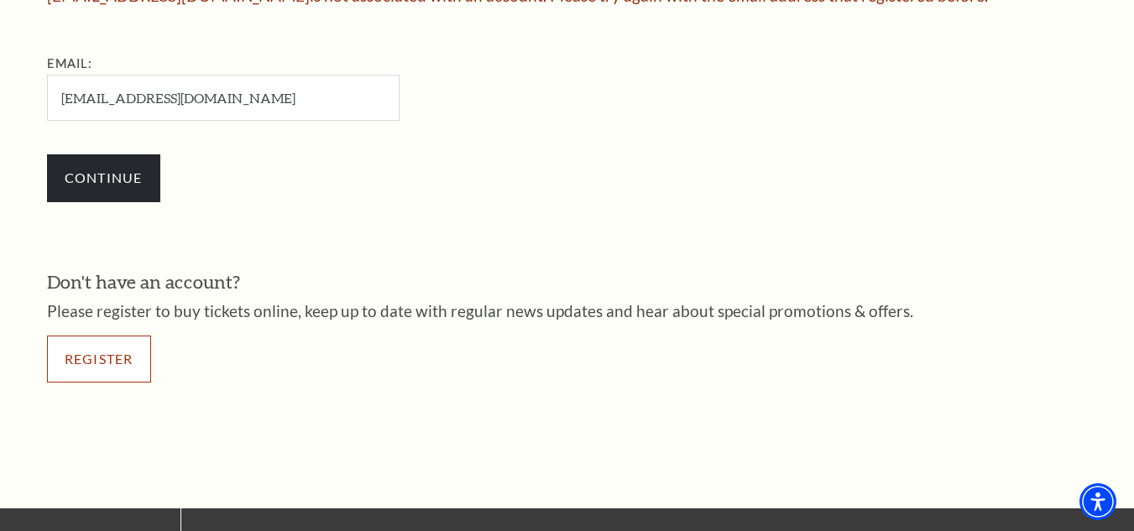
click at [115, 349] on link "Register" at bounding box center [99, 359] width 104 height 47
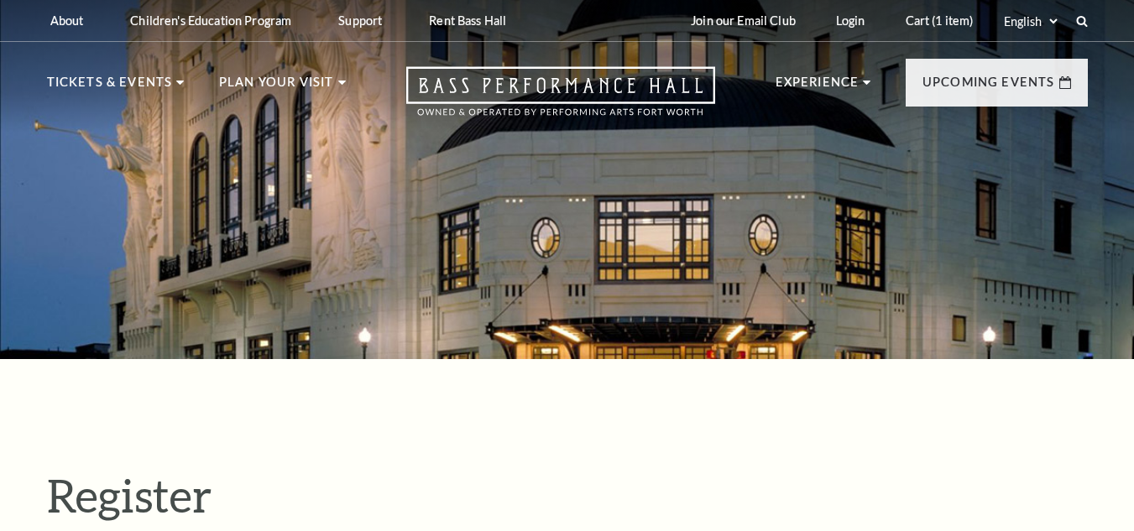
select select "1"
select select "[GEOGRAPHIC_DATA]"
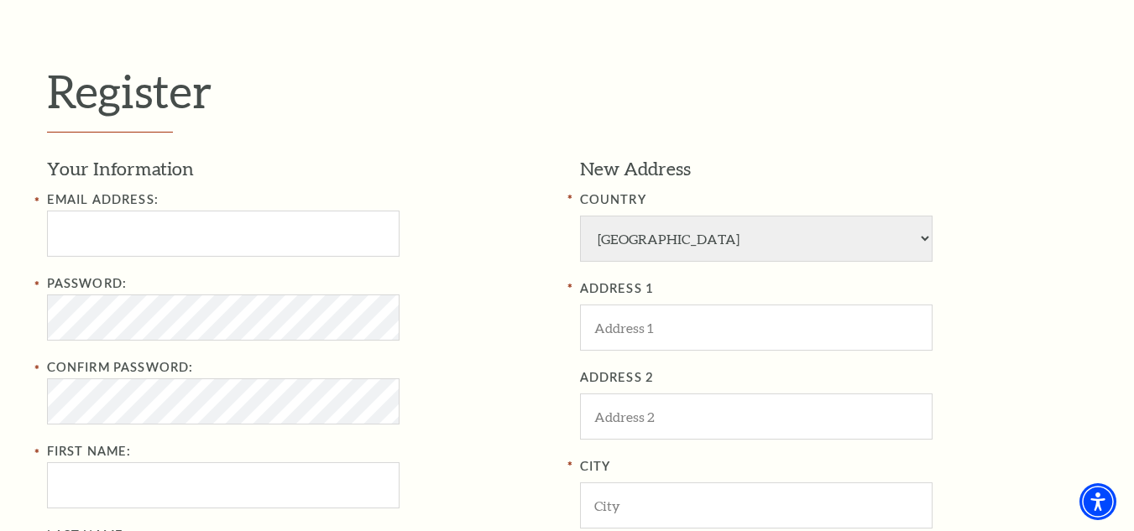
scroll to position [420, 0]
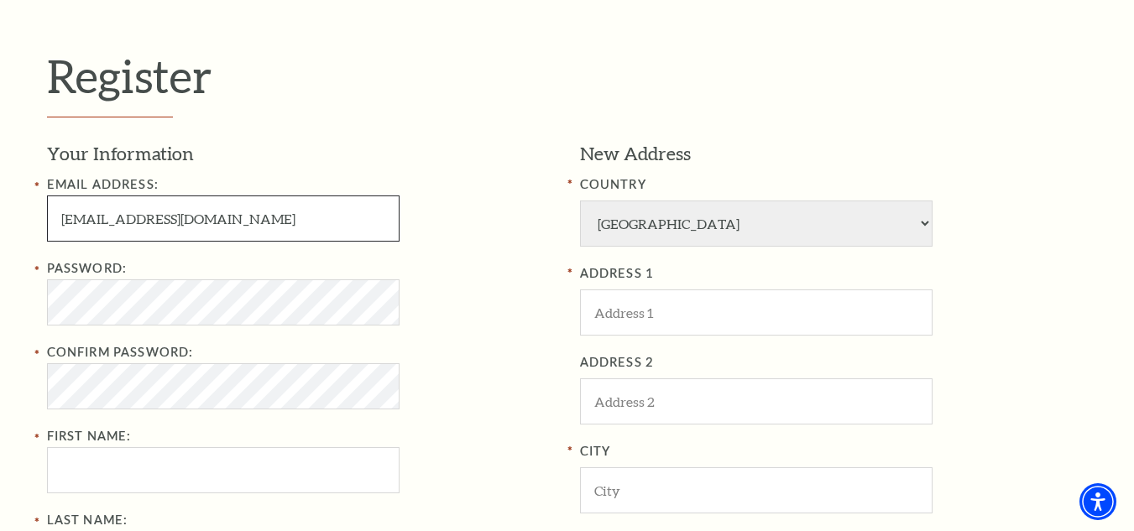
click at [224, 222] on input "happyhoneyks29@gmail.com" at bounding box center [223, 219] width 353 height 46
click at [224, 221] on input "happyhoneyks29@gmail.com" at bounding box center [223, 219] width 353 height 46
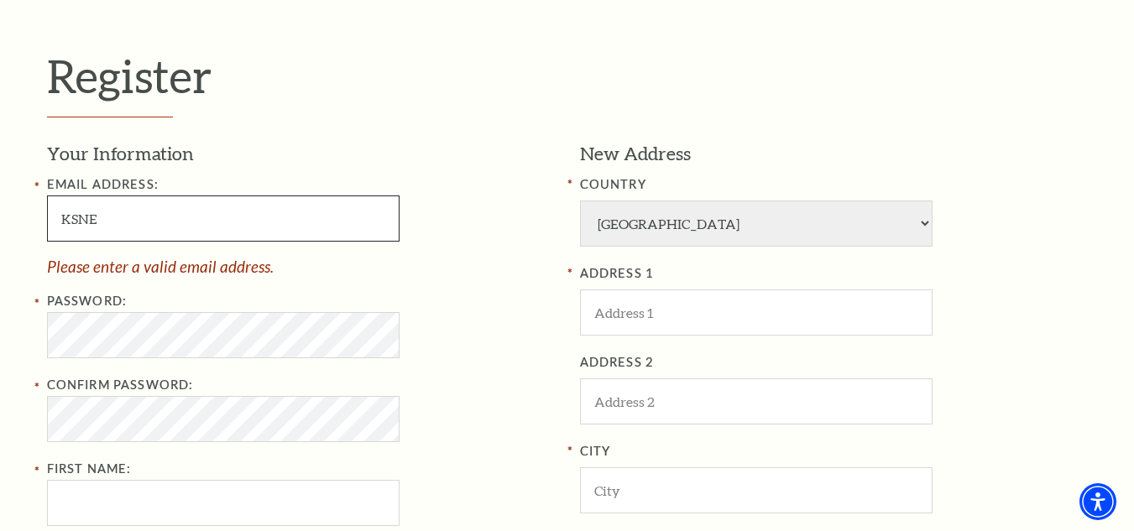
type input "KSNECTAR29@GMAIL.COM"
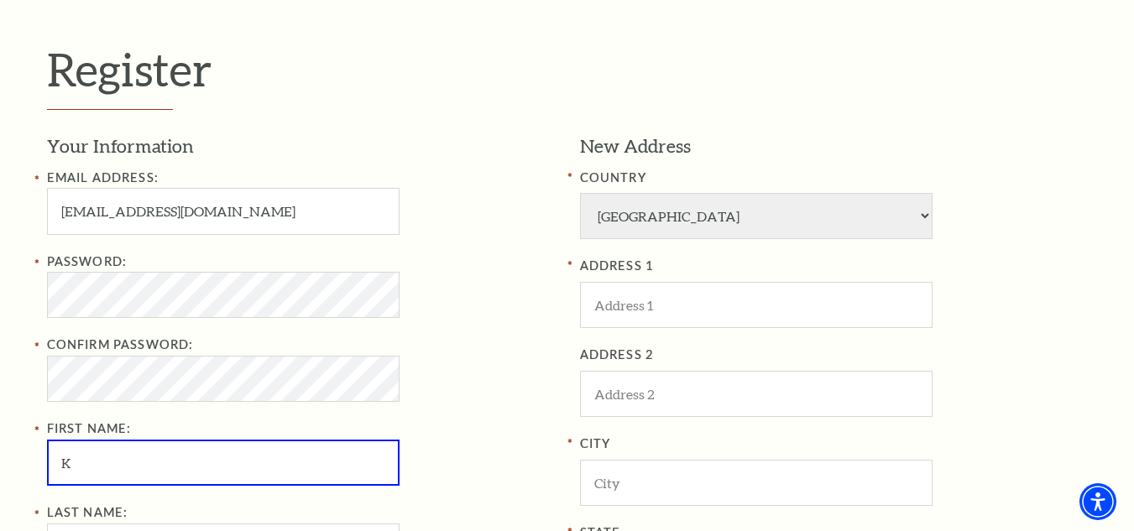
type input "Kristine"
type input "Stevens"
type input "4805779273"
type input "2700 S River Bluff Rd"
type input "Sioux Falls"
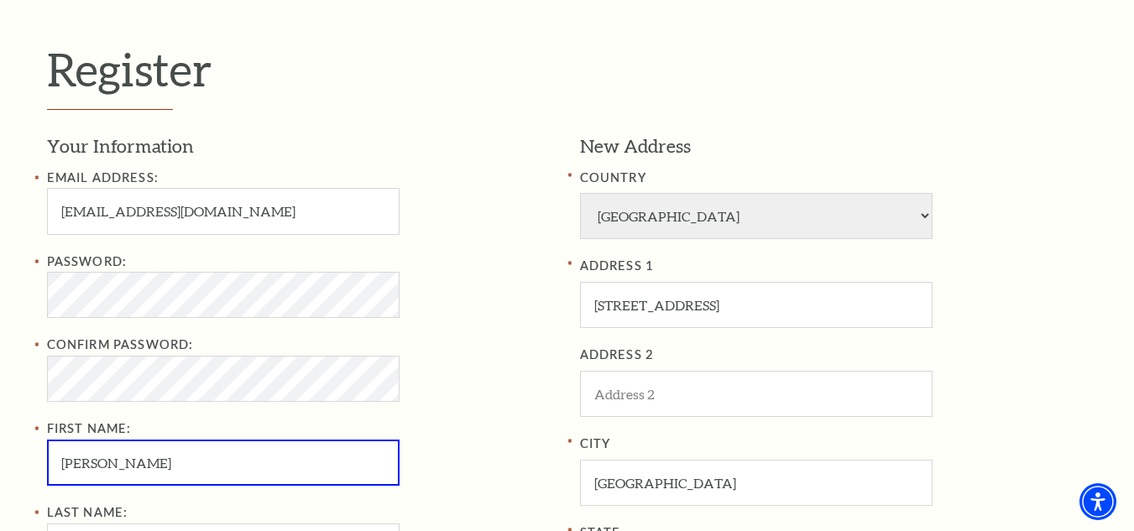
select select "SD"
type input "57110"
type input "480-577-9273"
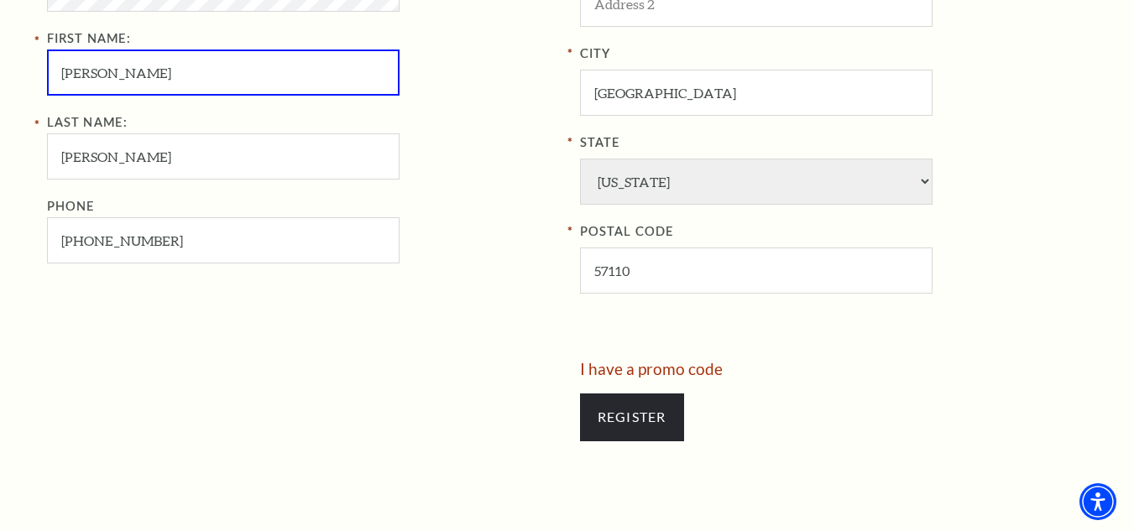
scroll to position [839, 0]
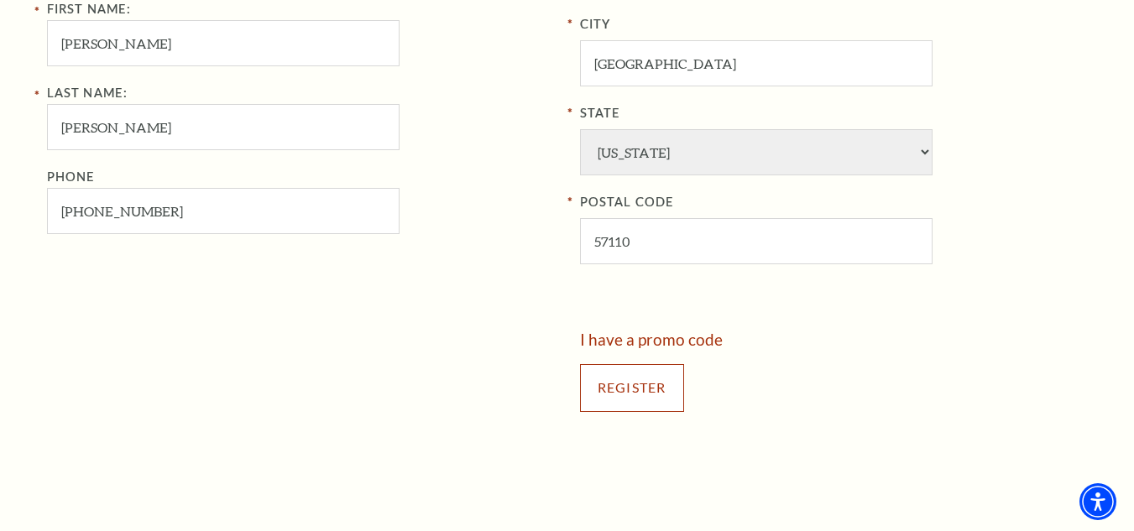
click at [621, 391] on input "Register" at bounding box center [632, 387] width 104 height 47
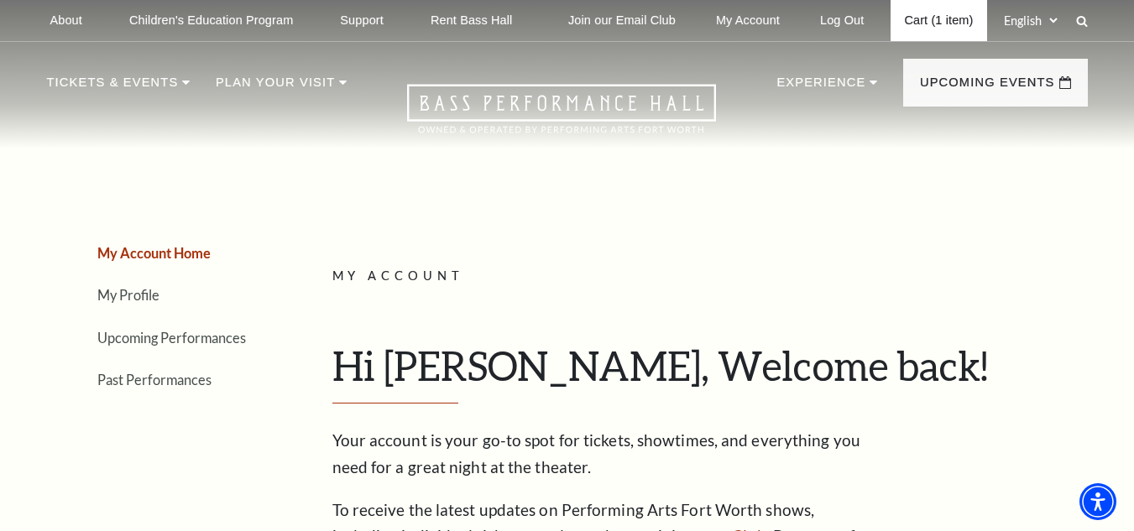
click at [931, 21] on link "Cart (1 item)" at bounding box center [938, 20] width 96 height 41
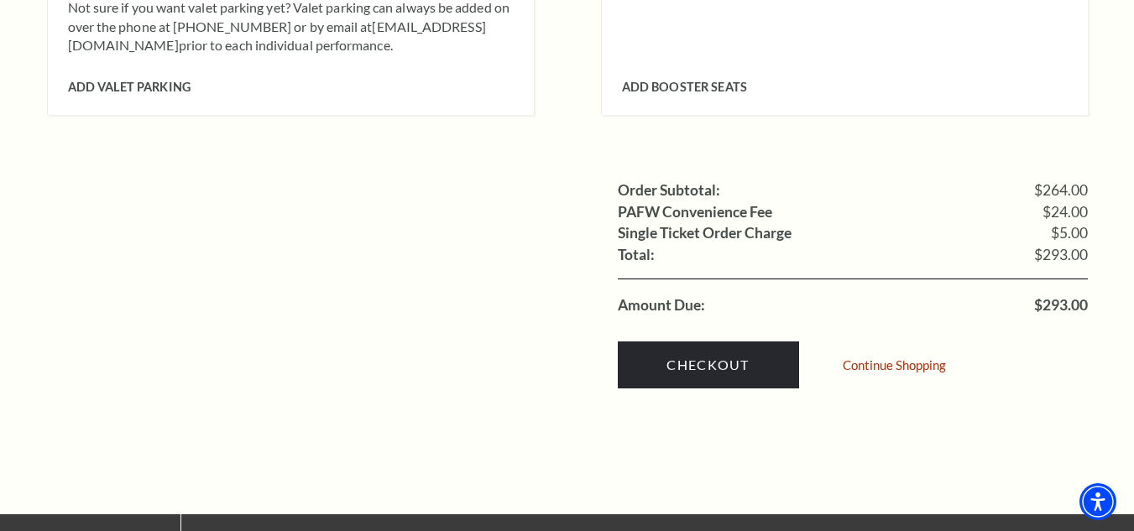
scroll to position [1595, 0]
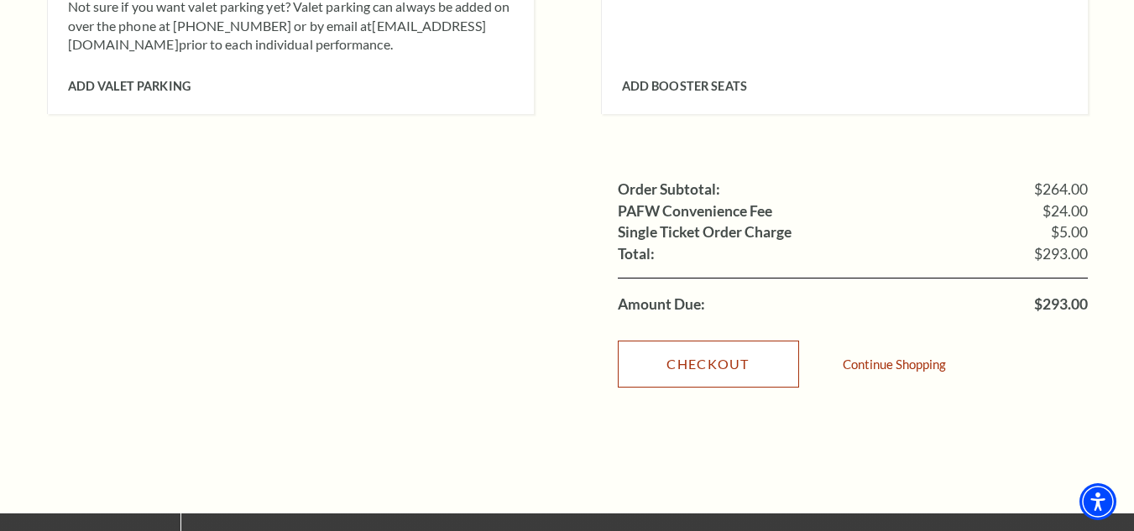
click at [709, 342] on link "Checkout" at bounding box center [708, 364] width 181 height 47
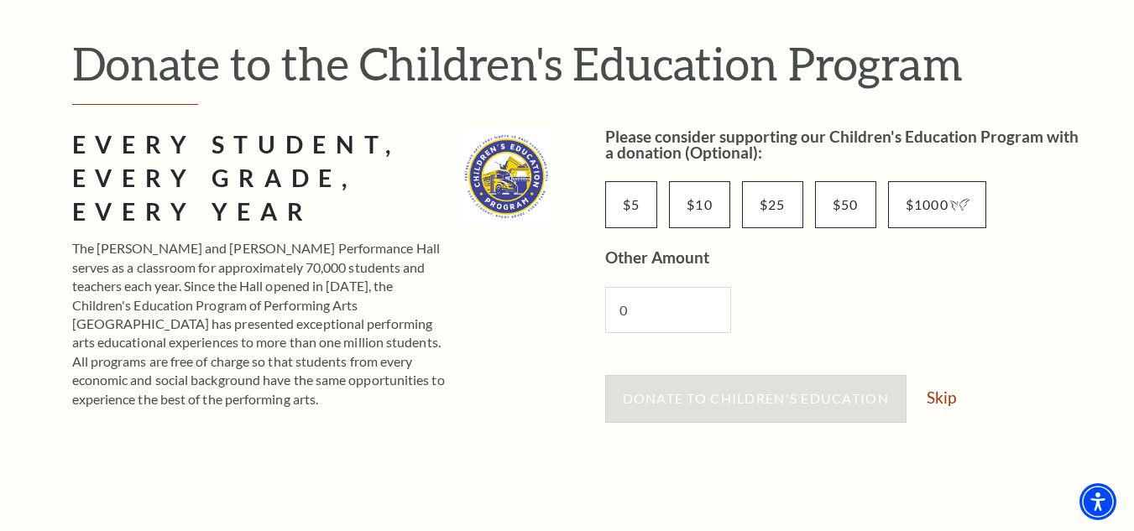
scroll to position [168, 0]
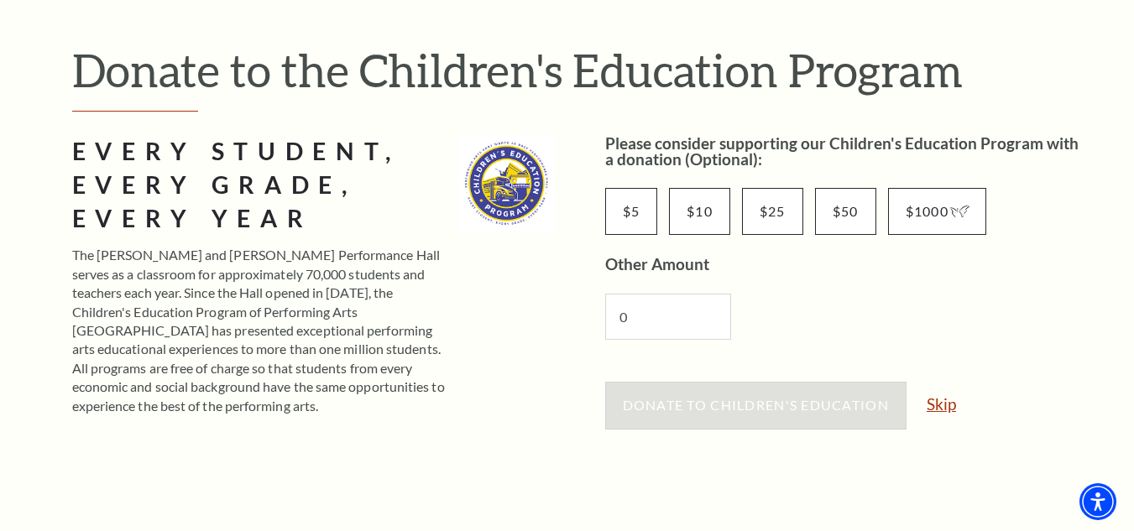
click at [943, 407] on link "Skip" at bounding box center [941, 404] width 29 height 16
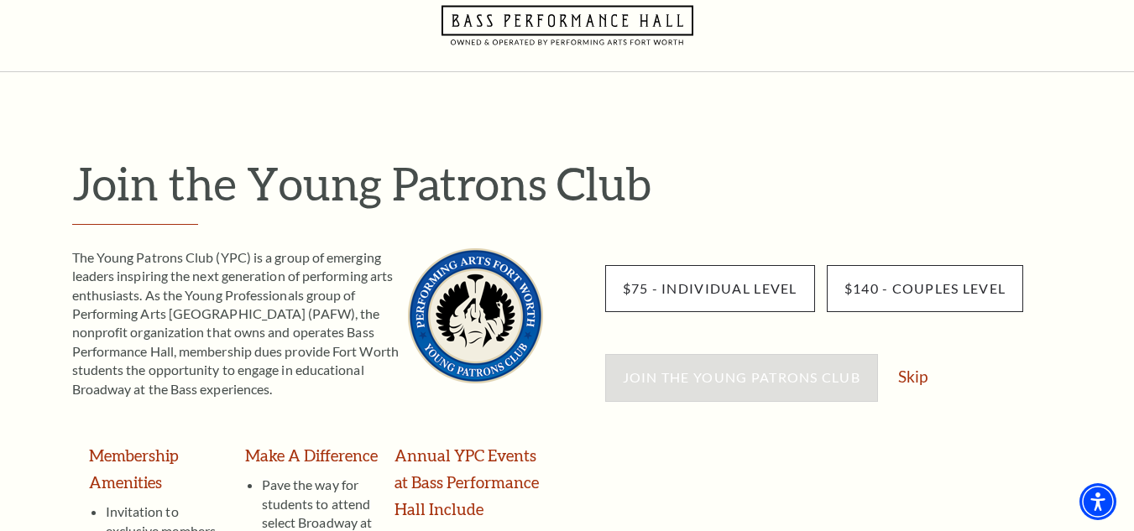
scroll to position [84, 0]
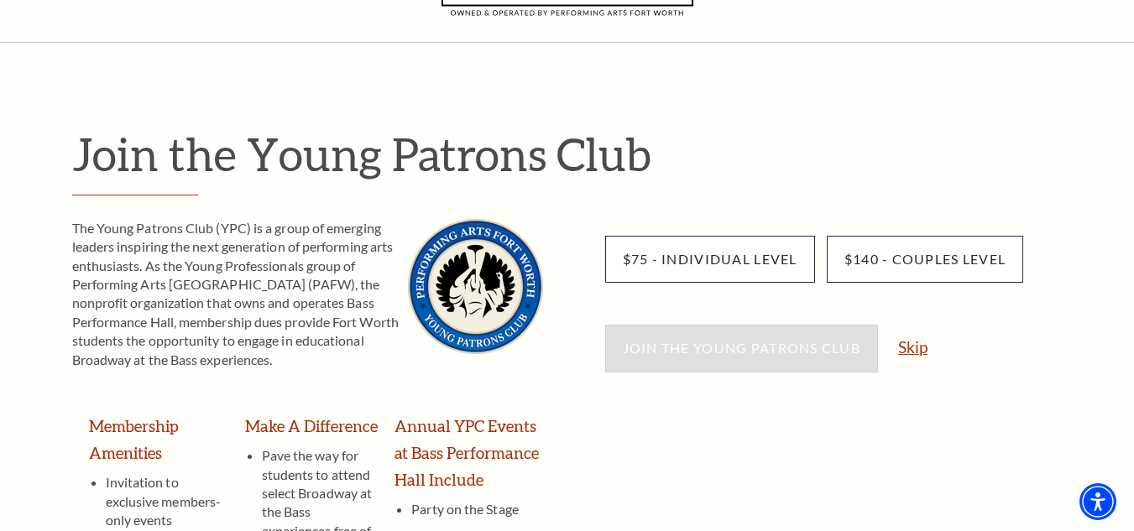
click at [907, 355] on link "Skip" at bounding box center [912, 347] width 29 height 16
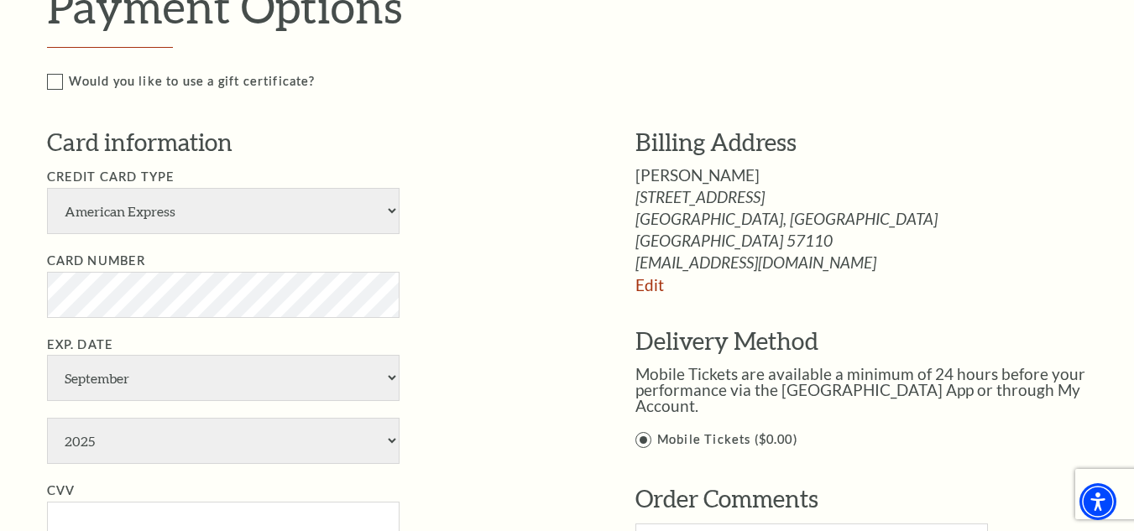
scroll to position [839, 0]
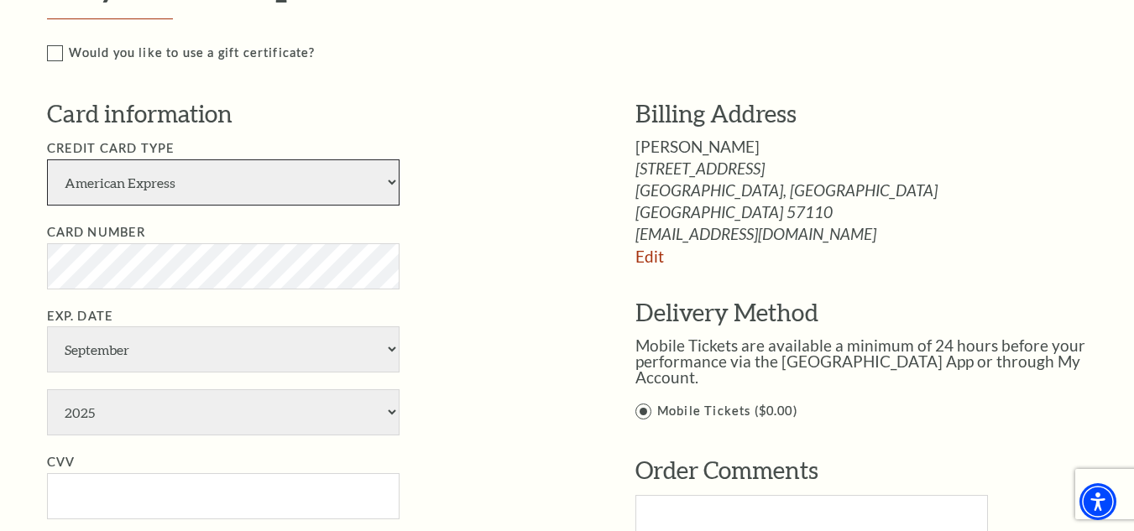
click at [204, 181] on select "American Express Visa Master Card Discover" at bounding box center [223, 182] width 353 height 46
select select "25"
click at [47, 159] on select "American Express Visa Master Card Discover" at bounding box center [223, 182] width 353 height 46
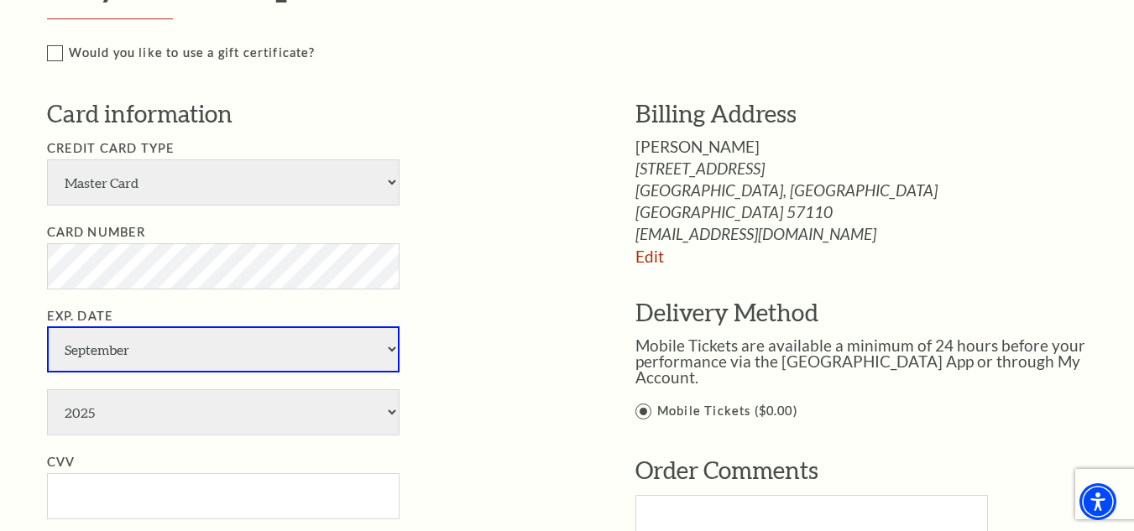
select select "10"
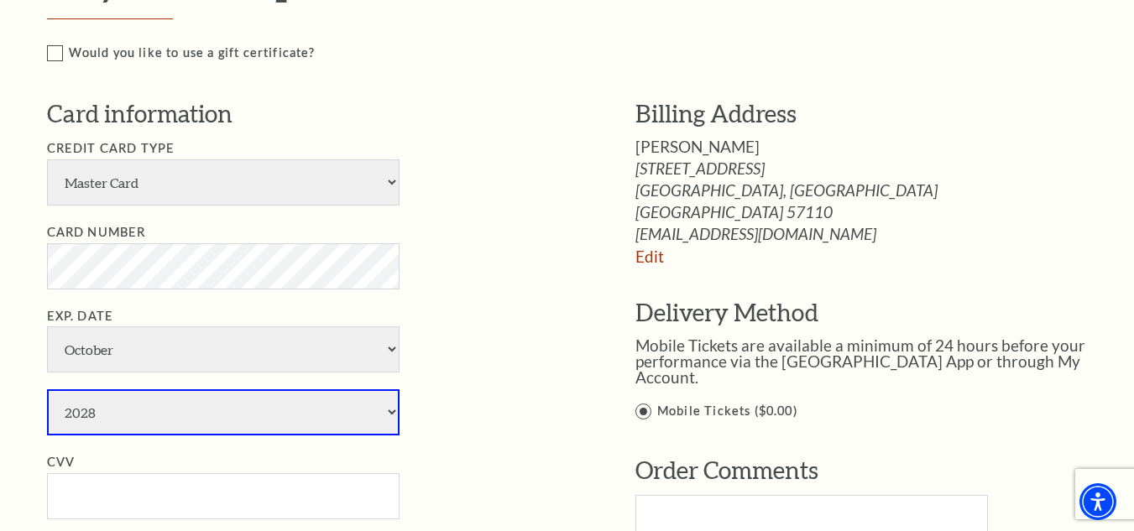
select select "2029"
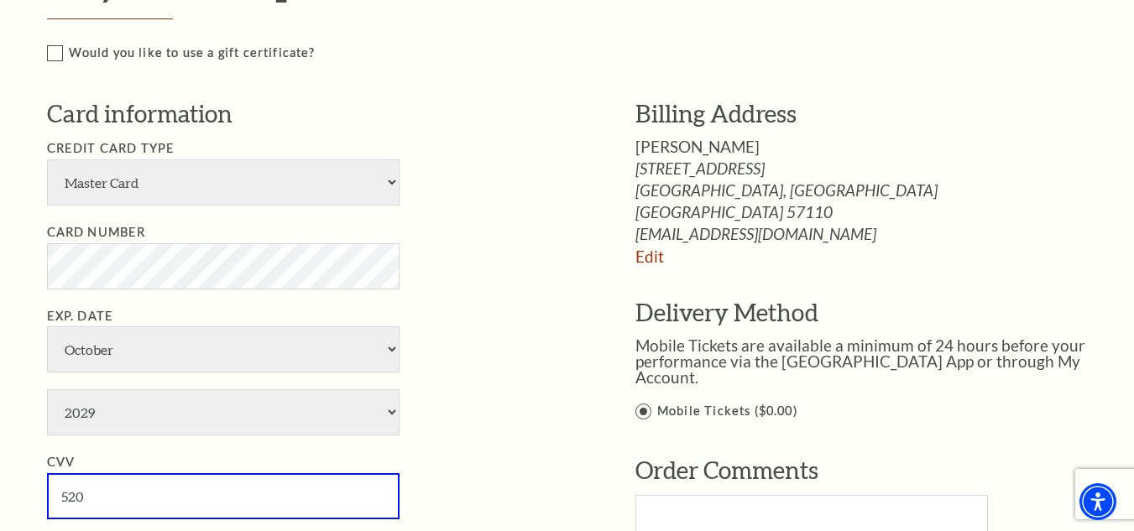
type input "520"
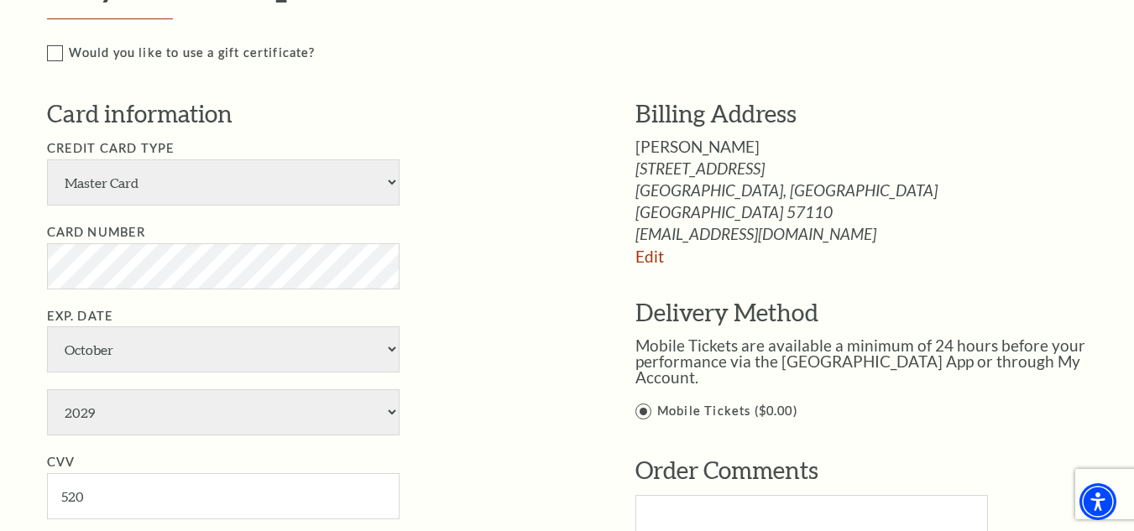
scroll to position [1154, 0]
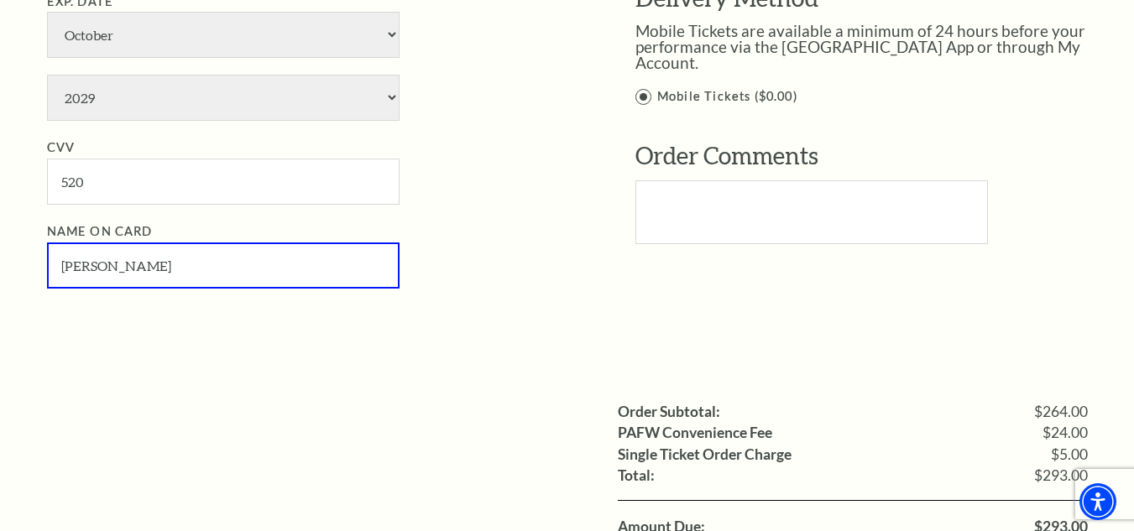
type input "[PERSON_NAME]"
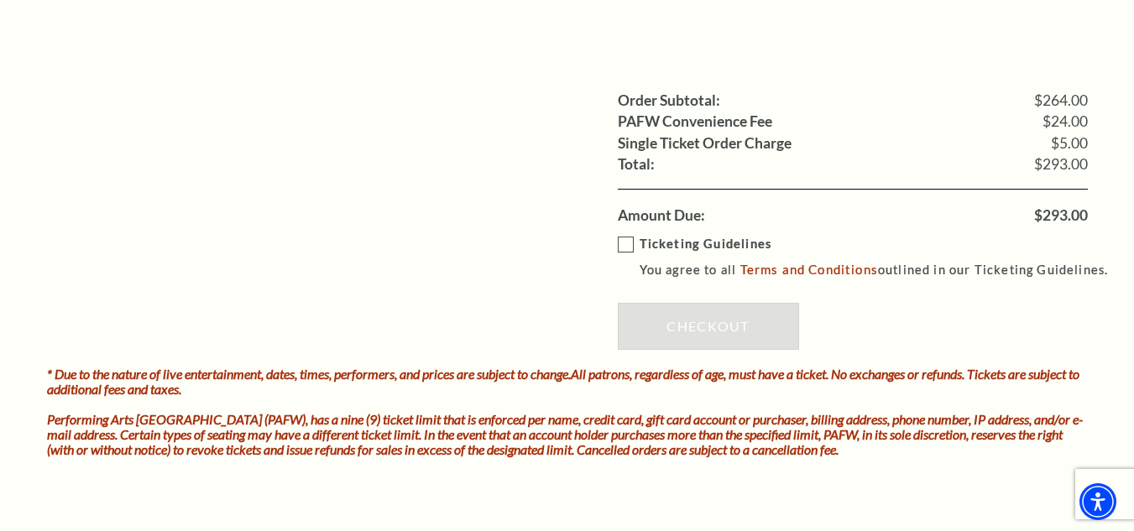
scroll to position [1490, 0]
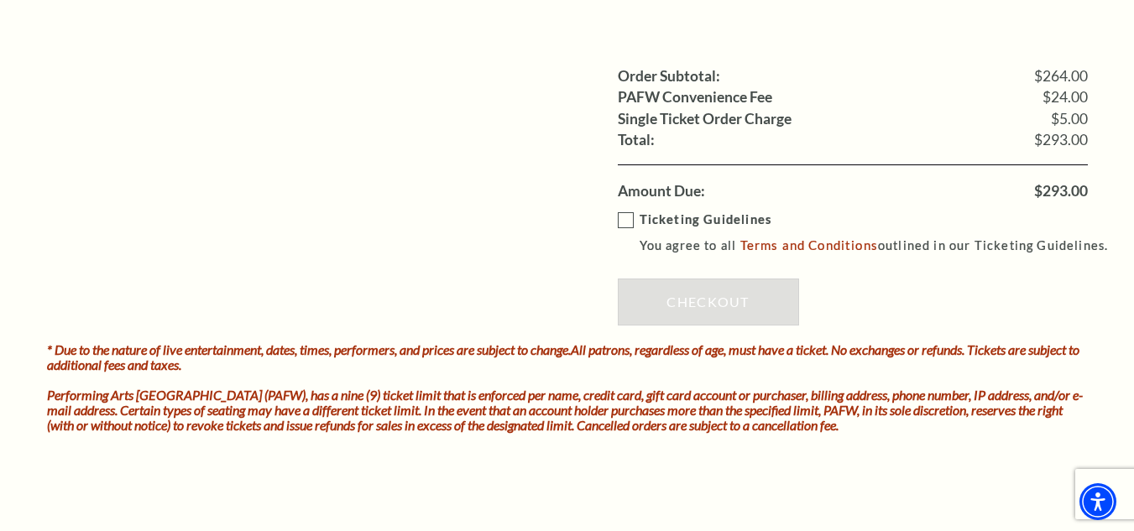
click at [624, 222] on label "Ticketing Guidelines You agree to all Terms and Conditions outlined in our Tick…" at bounding box center [871, 233] width 506 height 46
click at [0, 0] on input "Ticketing Guidelines You agree to all Terms and Conditions outlined in our Tick…" at bounding box center [0, 0] width 0 height 0
click at [694, 289] on link "Checkout" at bounding box center [708, 302] width 181 height 47
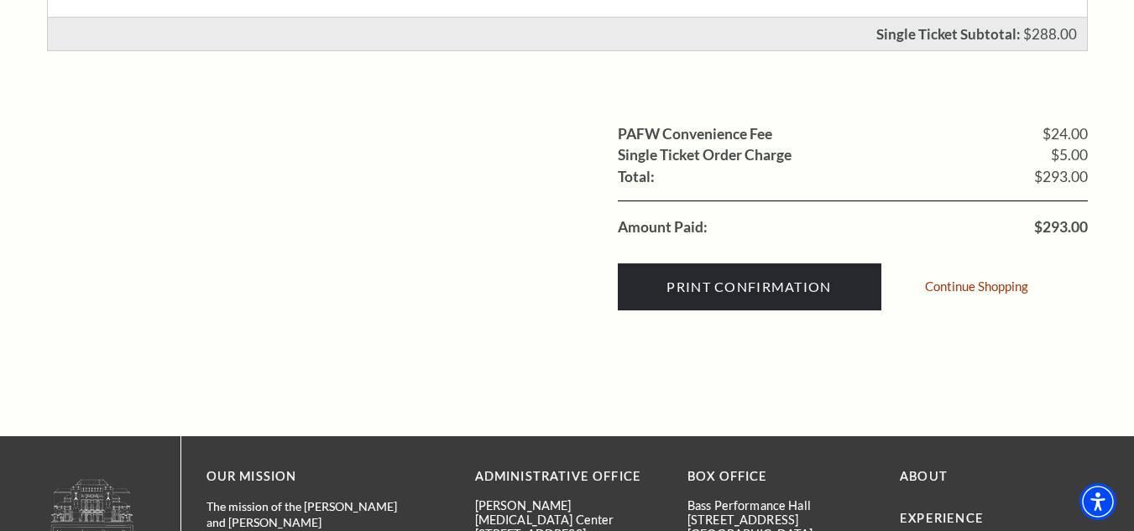
scroll to position [588, 0]
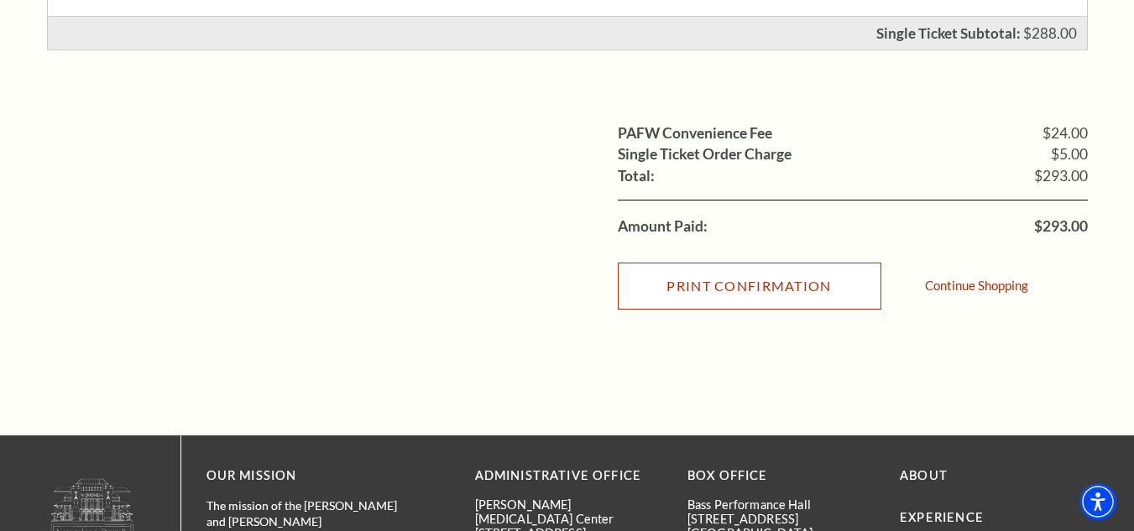
click at [744, 290] on input "Print Confirmation" at bounding box center [750, 286] width 264 height 47
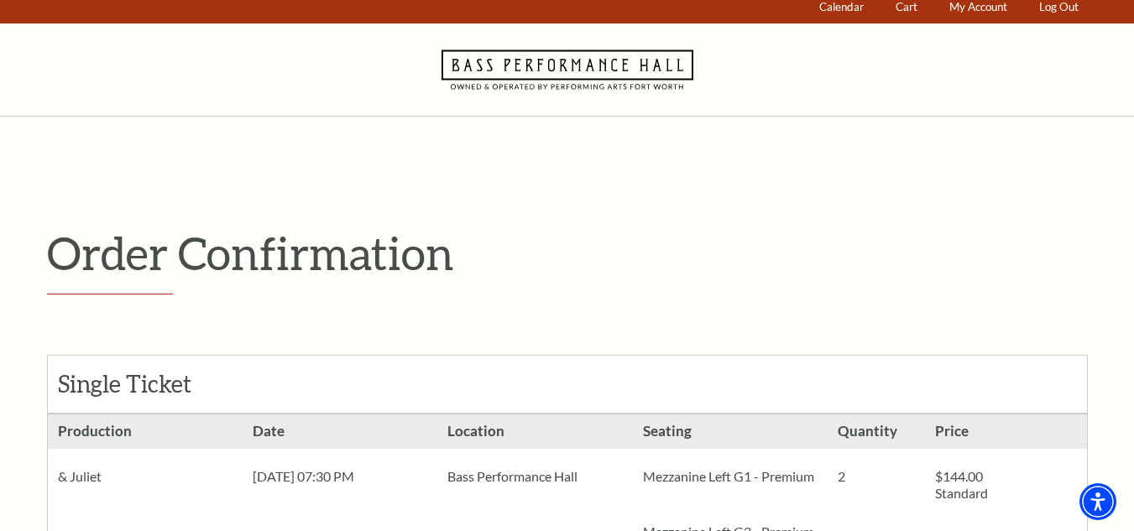
scroll to position [0, 0]
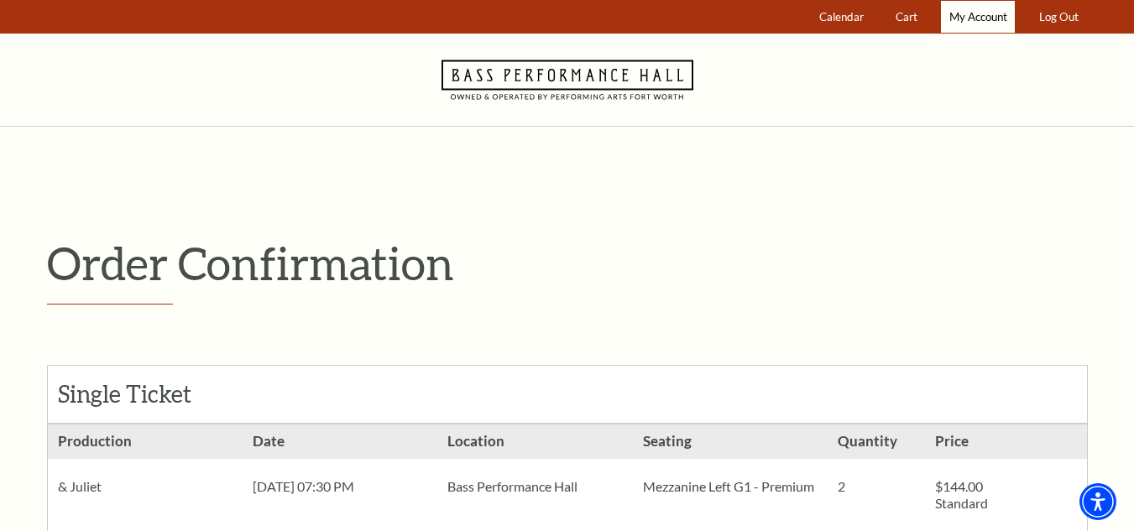
click at [980, 15] on span "My Account" at bounding box center [978, 16] width 58 height 13
